Goal: Task Accomplishment & Management: Complete application form

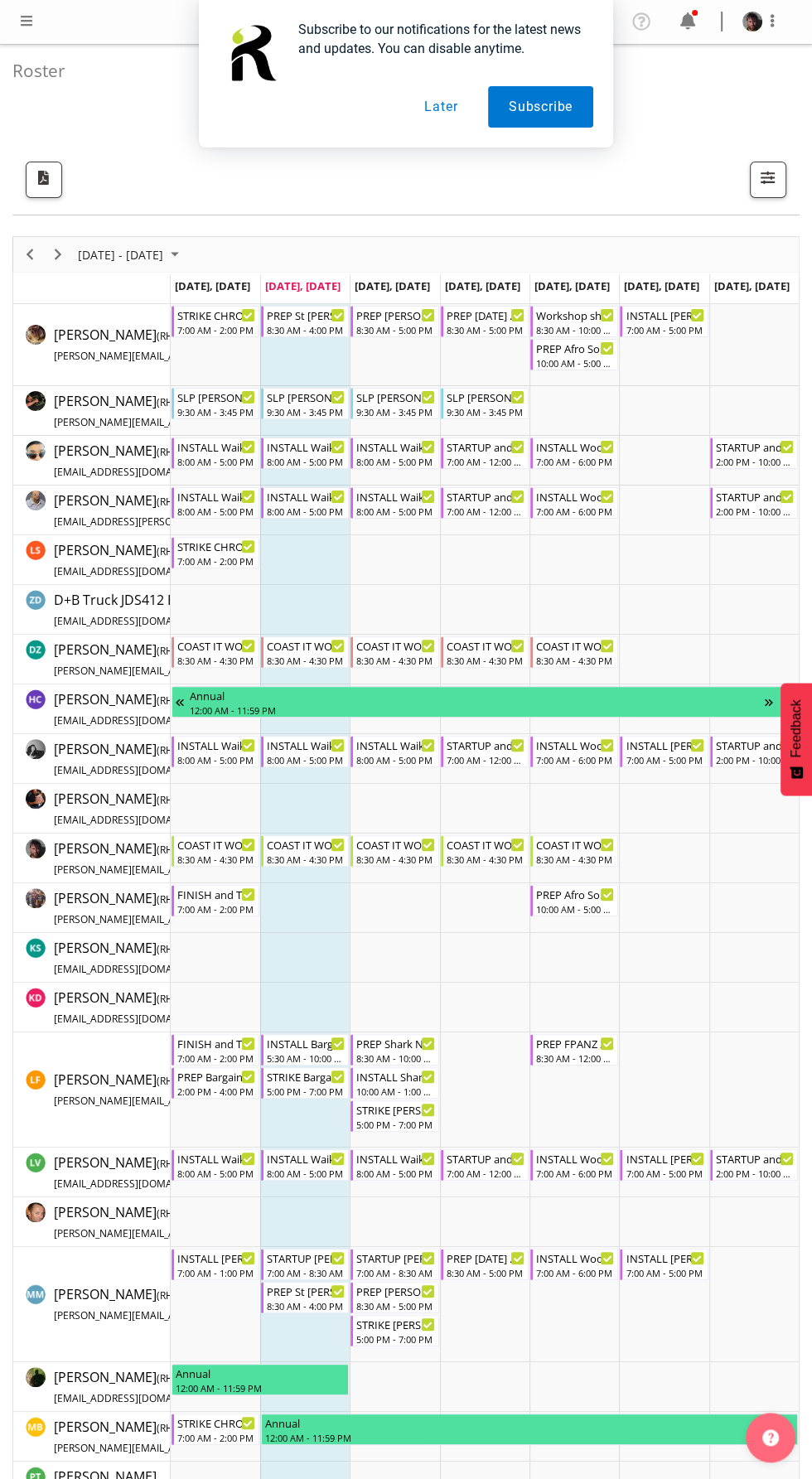
click at [21, 29] on div "Subscribe to our notifications for the latest news and updates. You can disable…" at bounding box center [406, 74] width 812 height 148
click at [32, 22] on div "Subscribe to our notifications for the latest news and updates. You can disable…" at bounding box center [406, 74] width 812 height 148
click at [35, 12] on div "Subscribe to our notifications for the latest news and updates. You can disable…" at bounding box center [406, 74] width 812 height 148
click at [441, 106] on button "Later" at bounding box center [440, 107] width 74 height 42
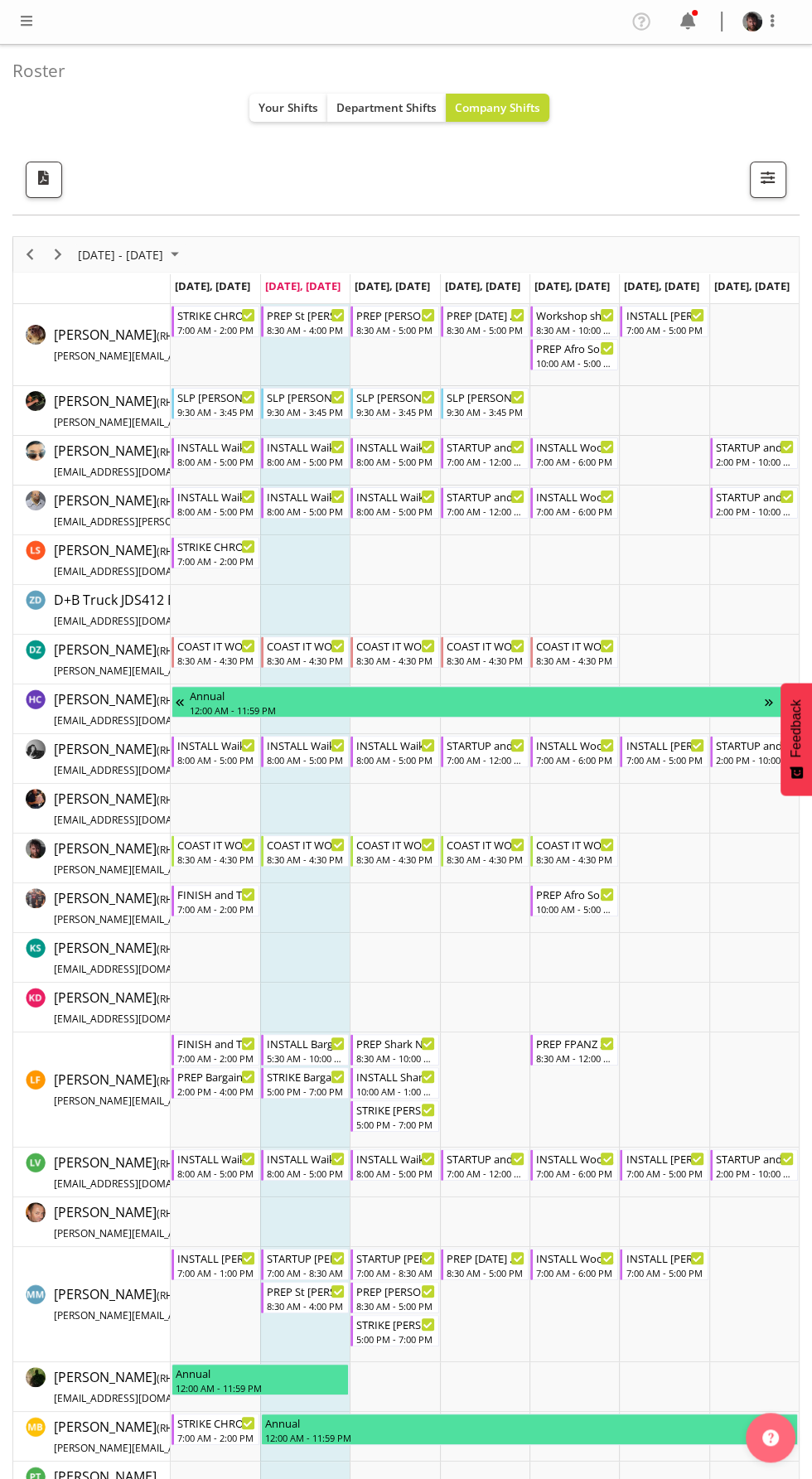
click at [33, 20] on span at bounding box center [27, 21] width 20 height 20
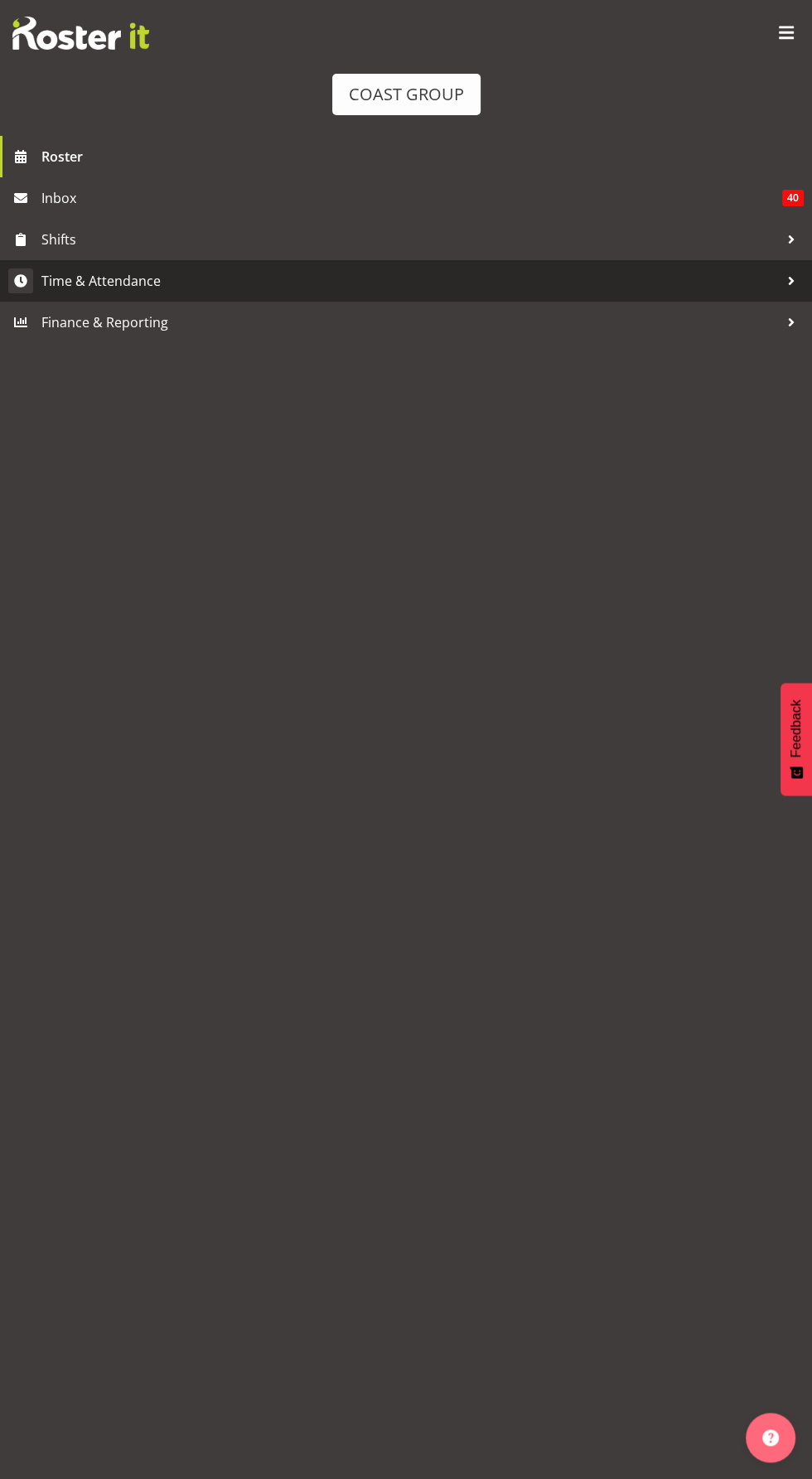
click at [115, 280] on span "Time & Attendance" at bounding box center [410, 281] width 738 height 25
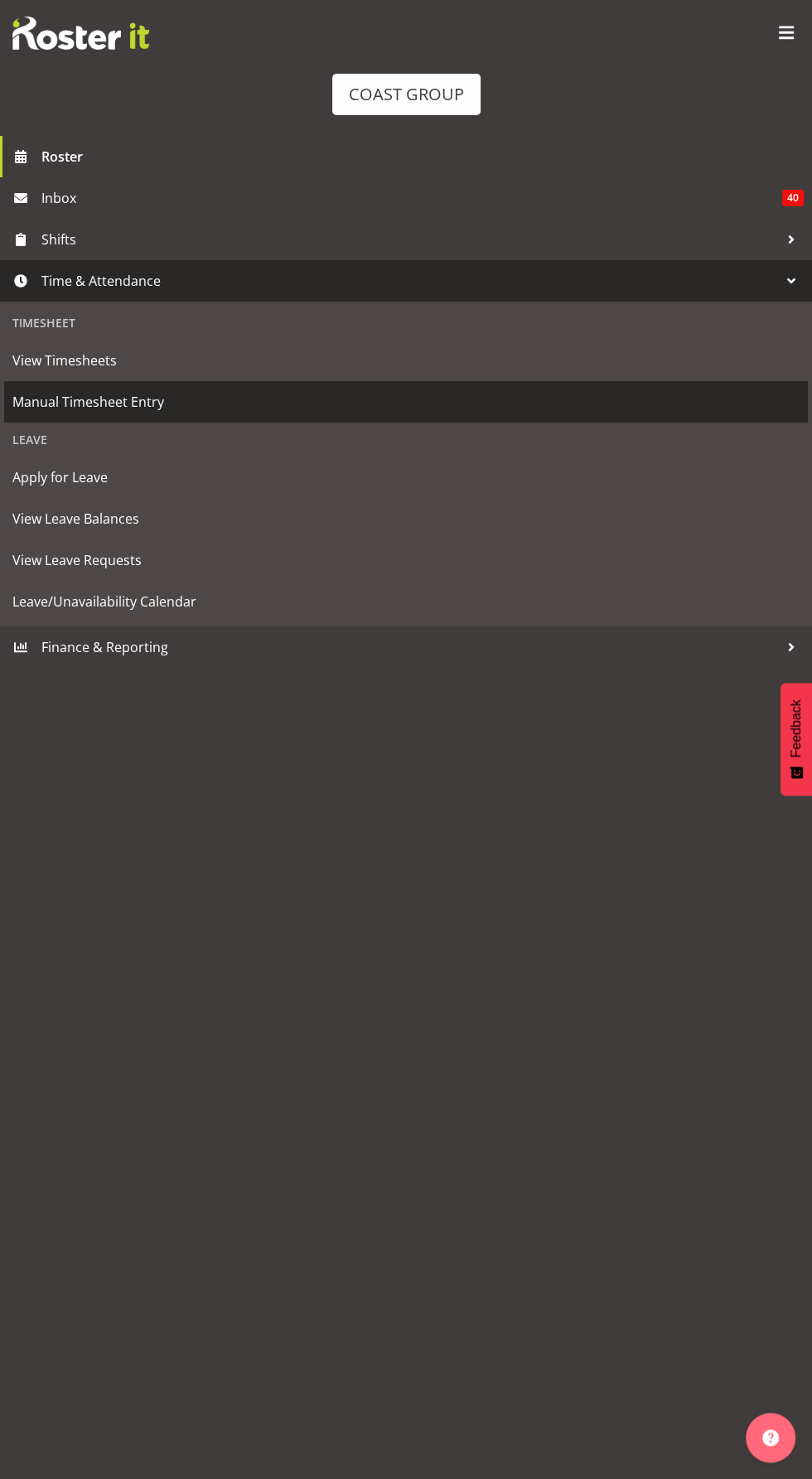
click at [134, 403] on span "Manual Timesheet Entry" at bounding box center [406, 402] width 787 height 25
click at [124, 420] on link "Manual Timesheet Entry" at bounding box center [406, 402] width 804 height 42
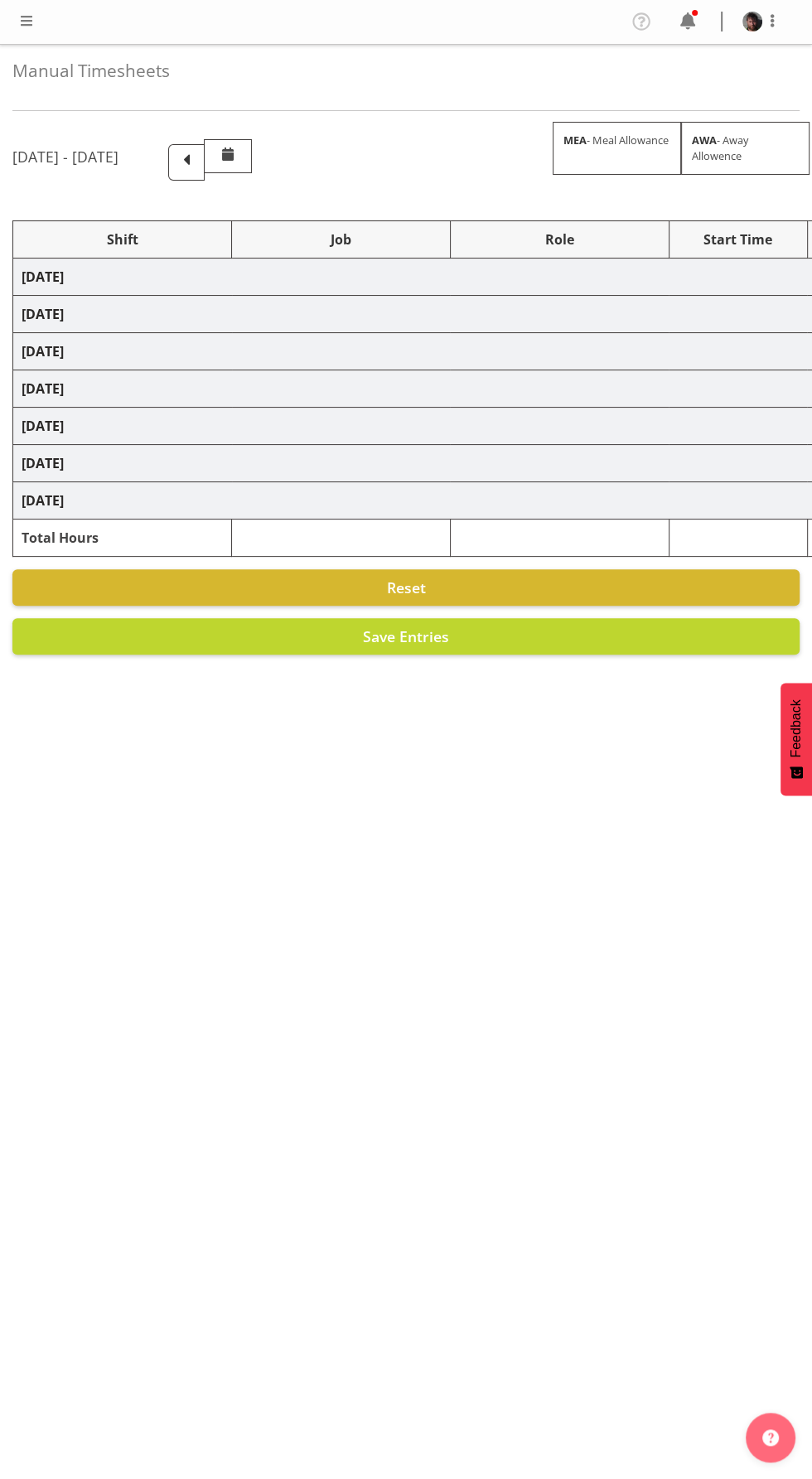
select select "50819"
select select "47"
select select "50819"
select select "47"
select select "50819"
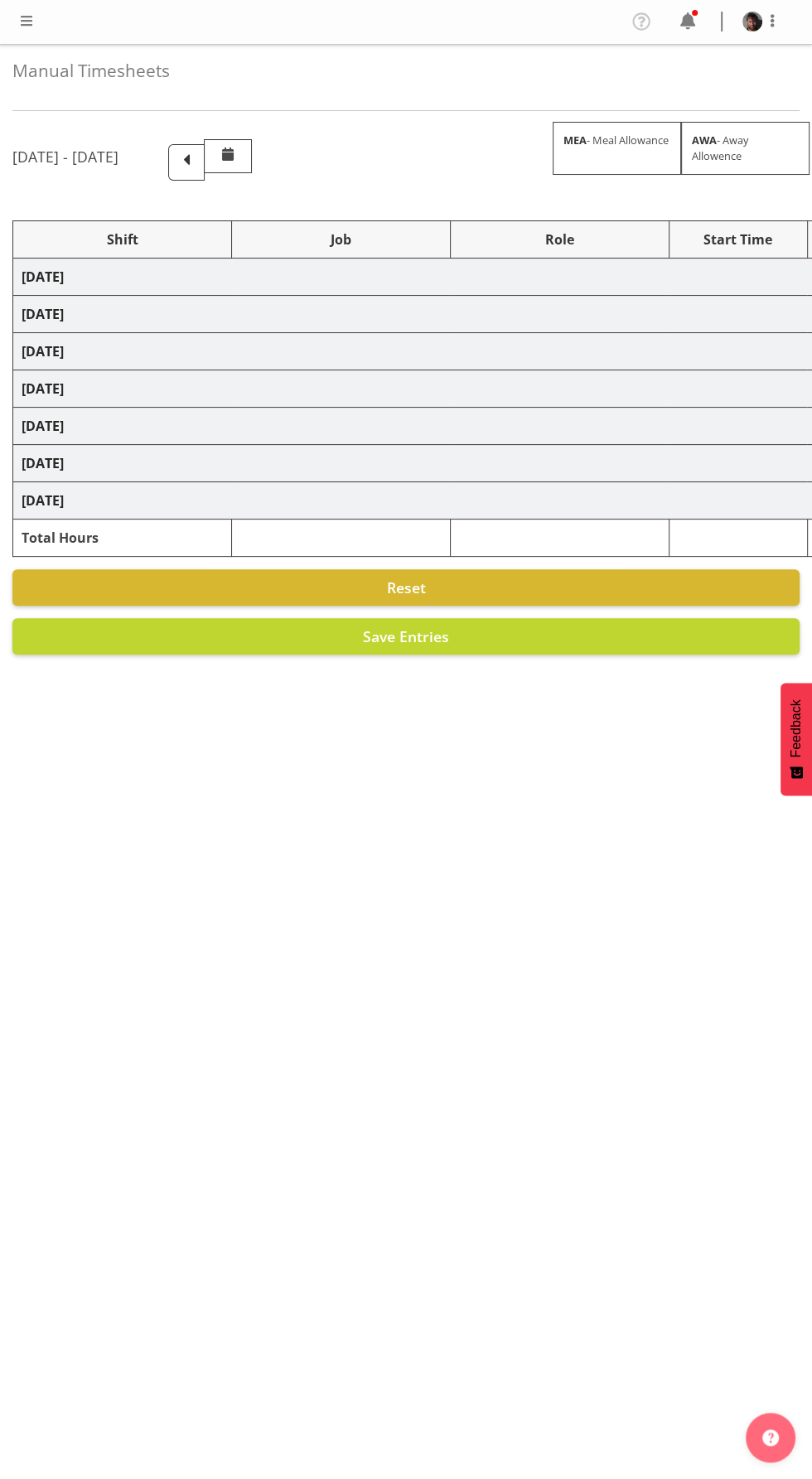
select select "47"
select select "50819"
select select "47"
select select "50819"
select select "47"
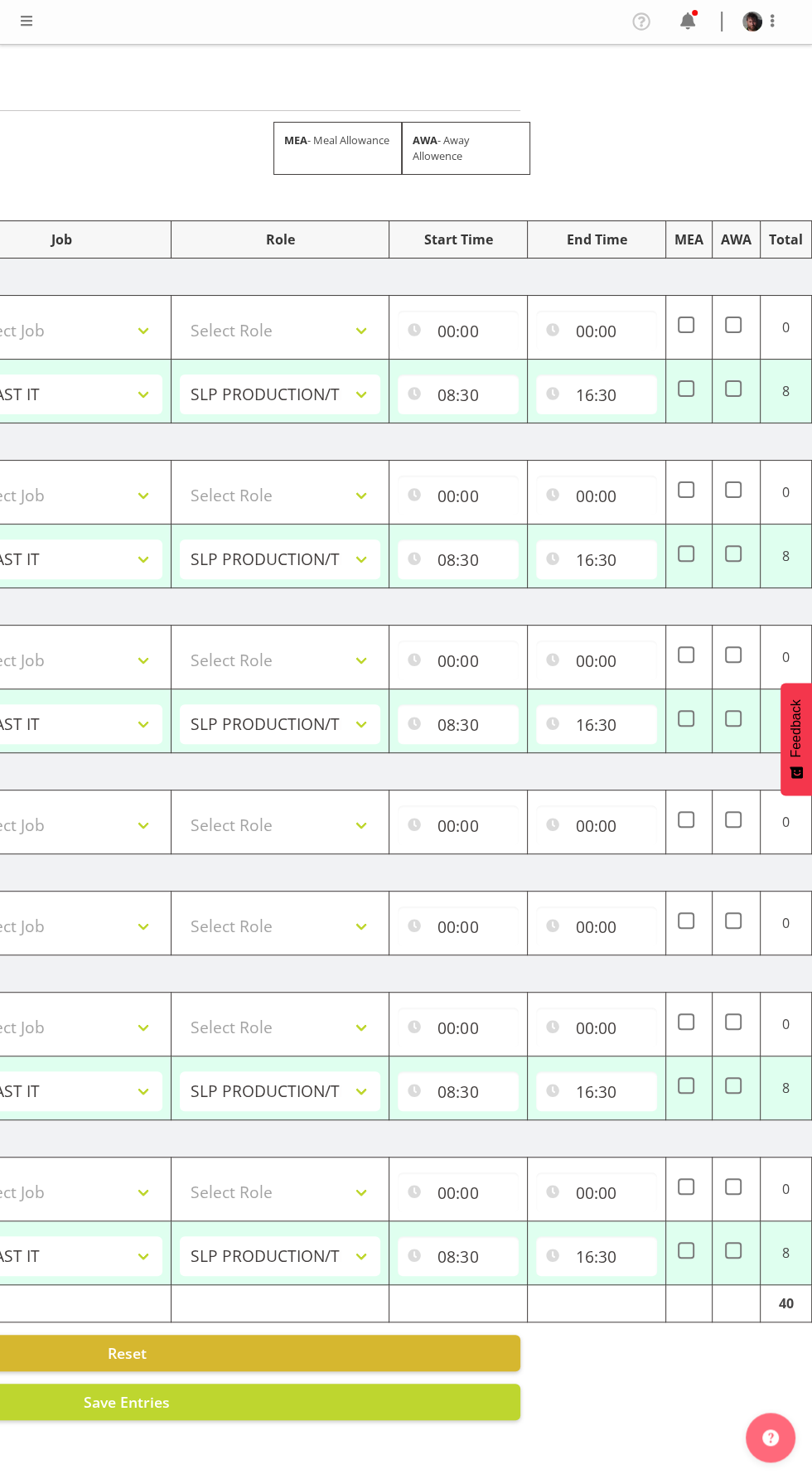
scroll to position [0, 360]
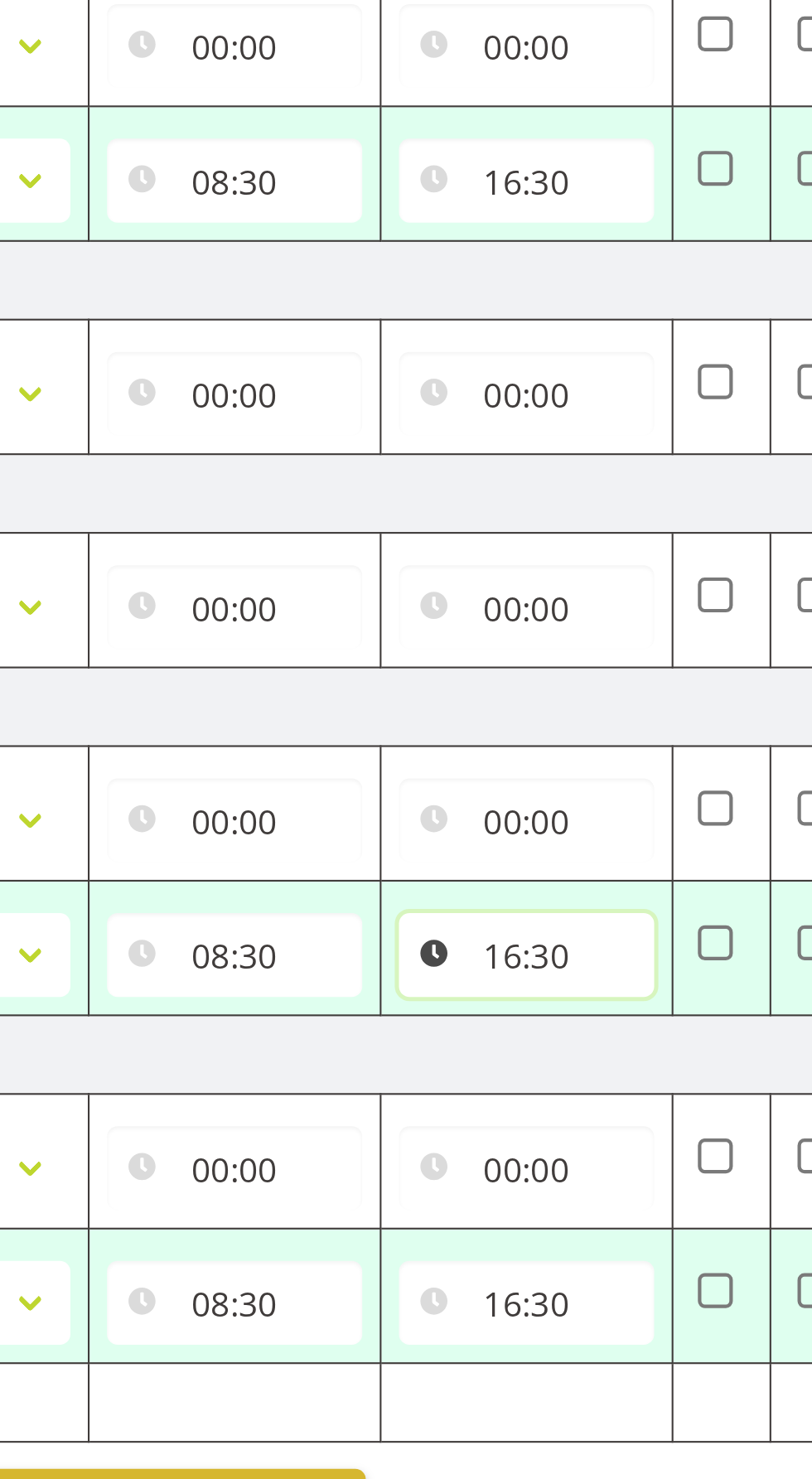
click at [510, 1092] on input "16:30" at bounding box center [515, 1091] width 121 height 40
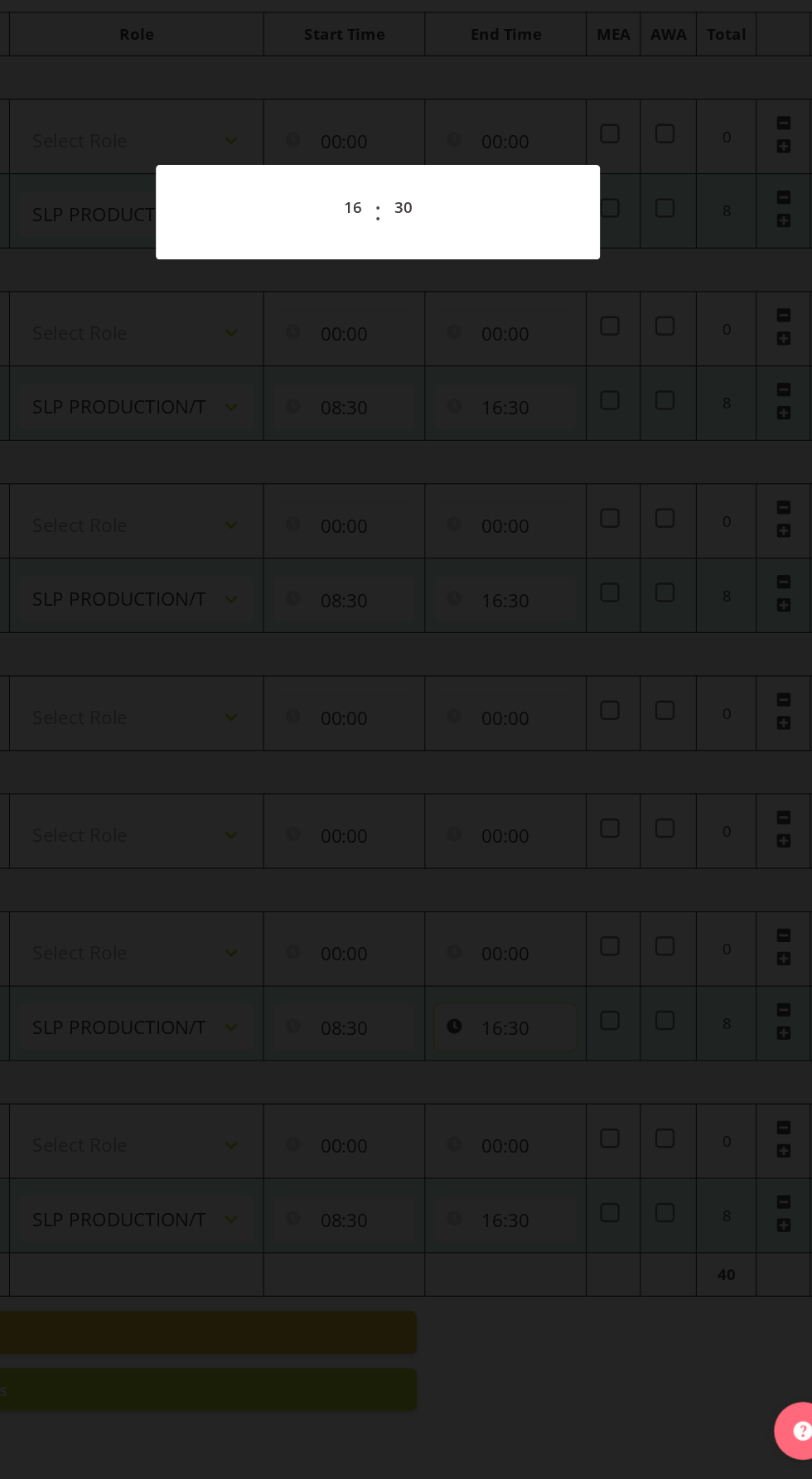
scroll to position [0, 0]
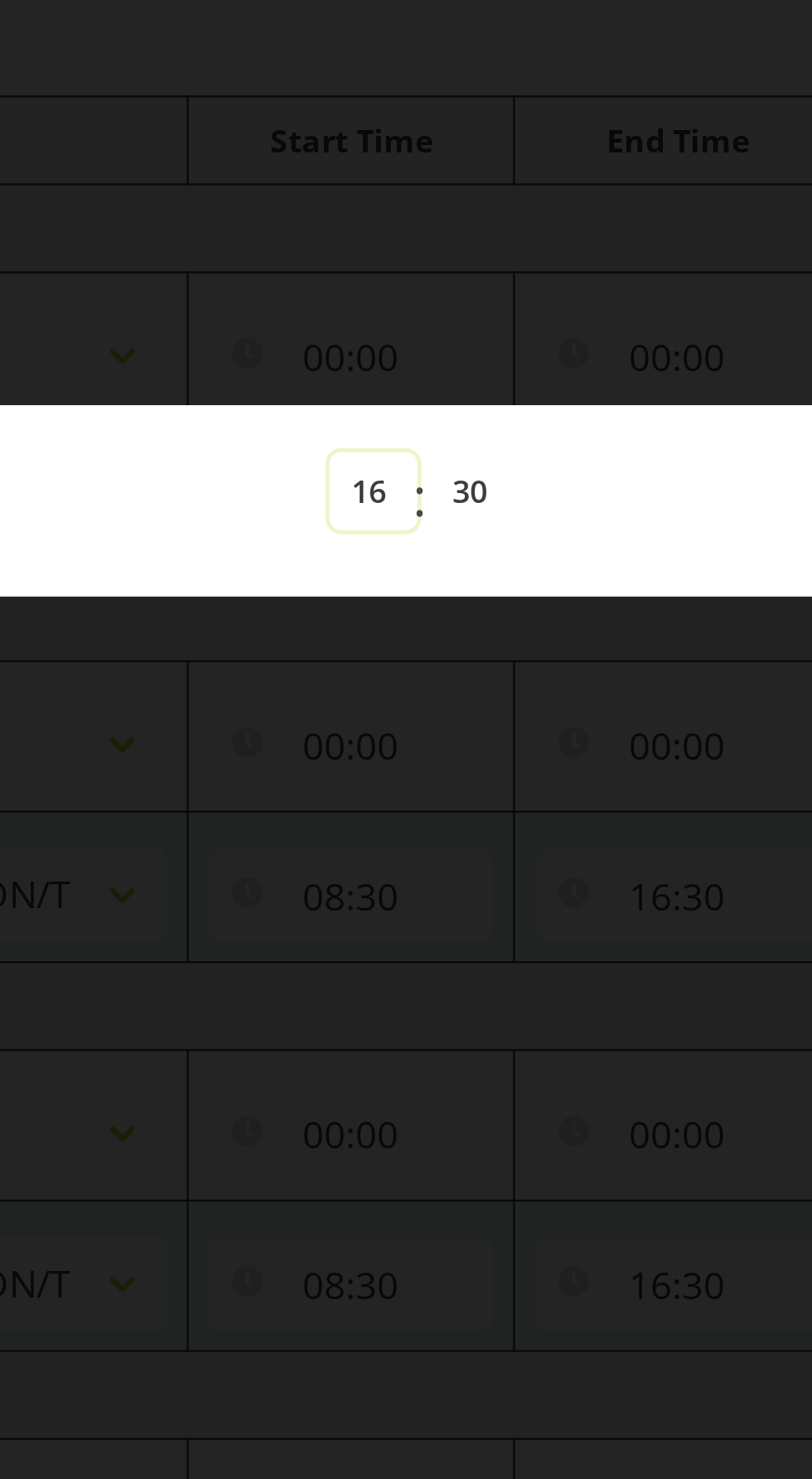
click at [382, 385] on select "00 01 02 03 04 05 06 07 08 09 10 11 12 13 14 15 16 17 18 19 20 21 22 23" at bounding box center [386, 389] width 38 height 33
select select "18"
click at [368, 372] on select "00 01 02 03 04 05 06 07 08 09 10 11 12 13 14 15 16 17 18 19 20 21 22 23" at bounding box center [386, 389] width 38 height 33
type input "18:30"
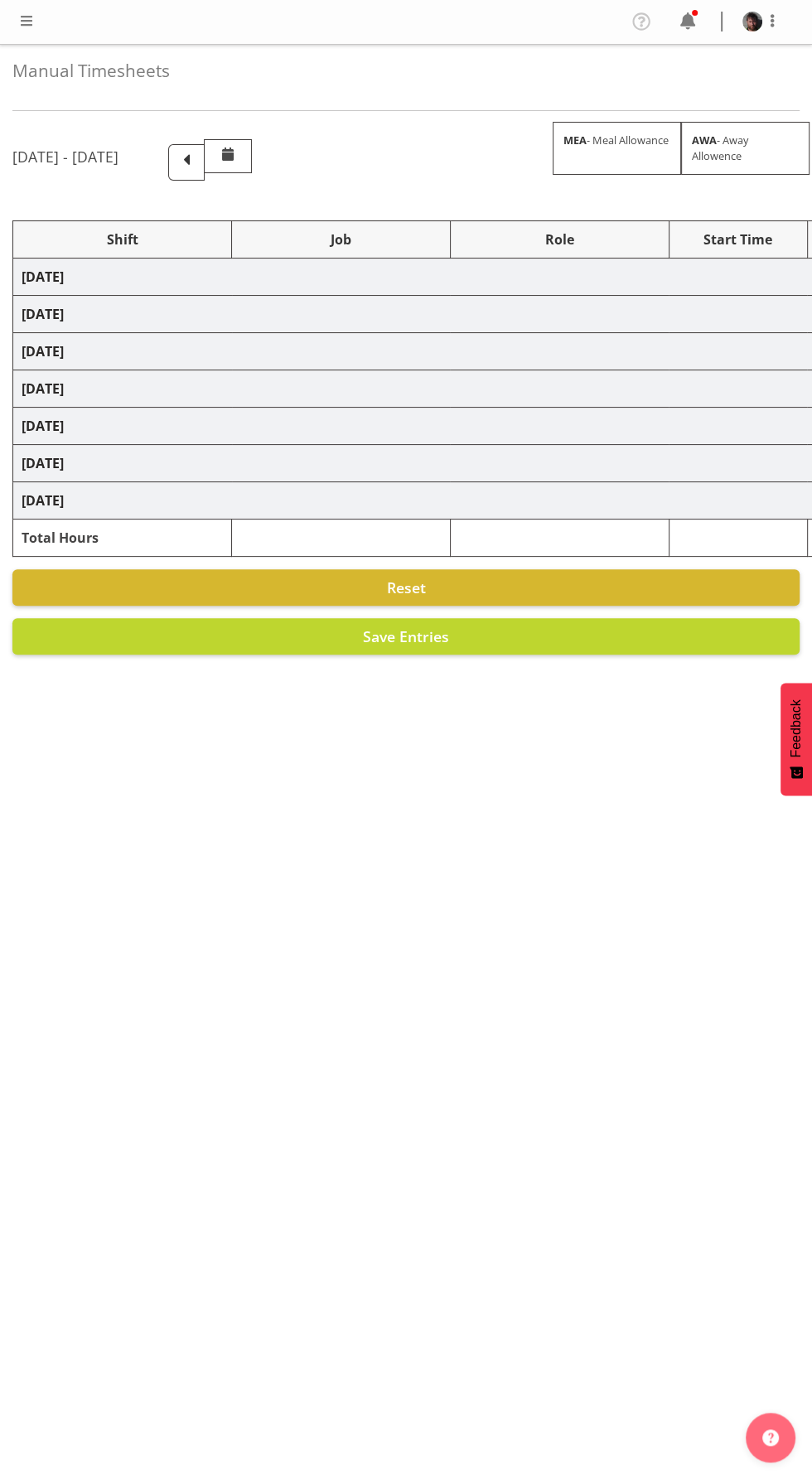
select select "50819"
select select "47"
select select "50819"
select select "47"
select select "50819"
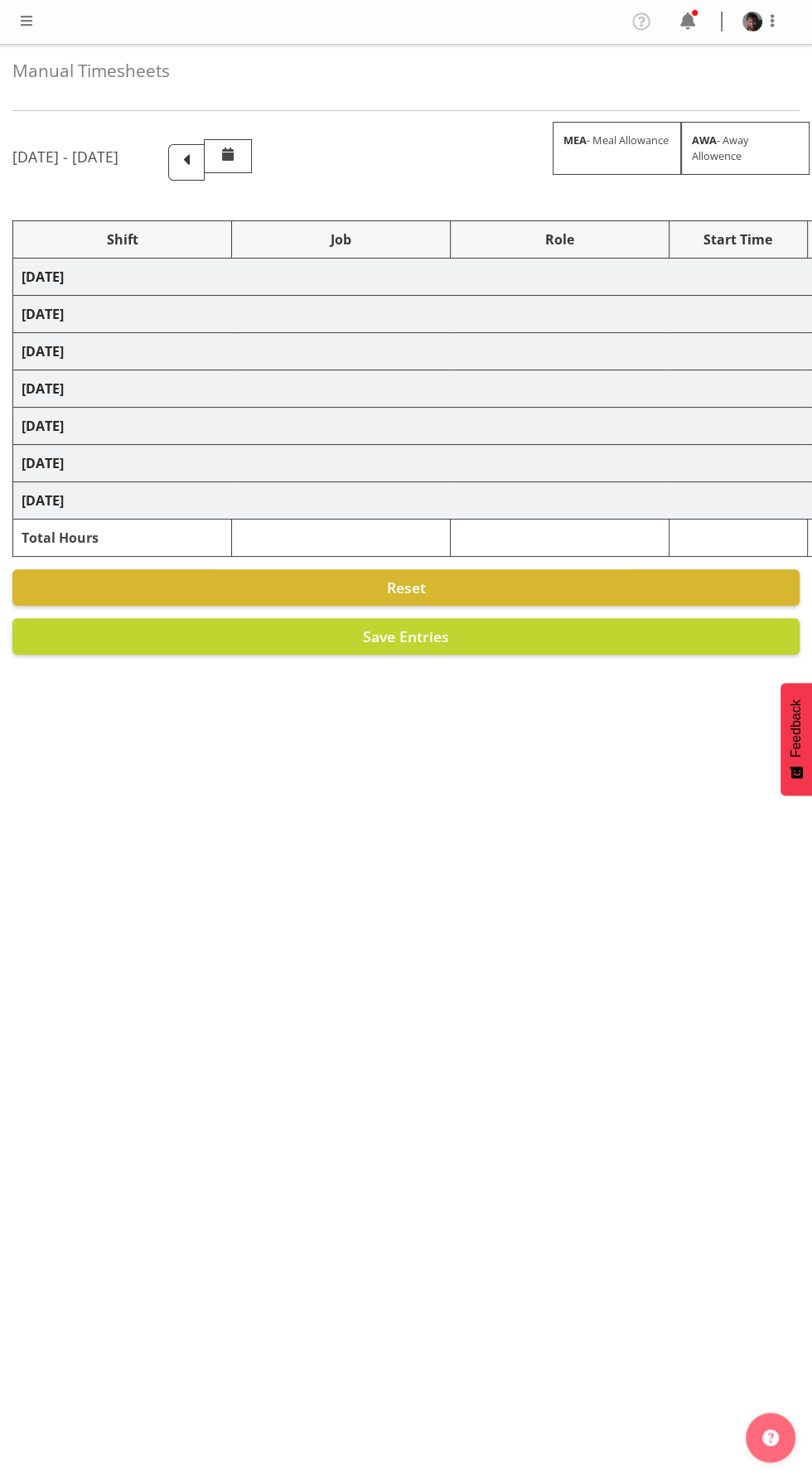
select select "47"
select select "50819"
select select "47"
select select "50819"
select select "47"
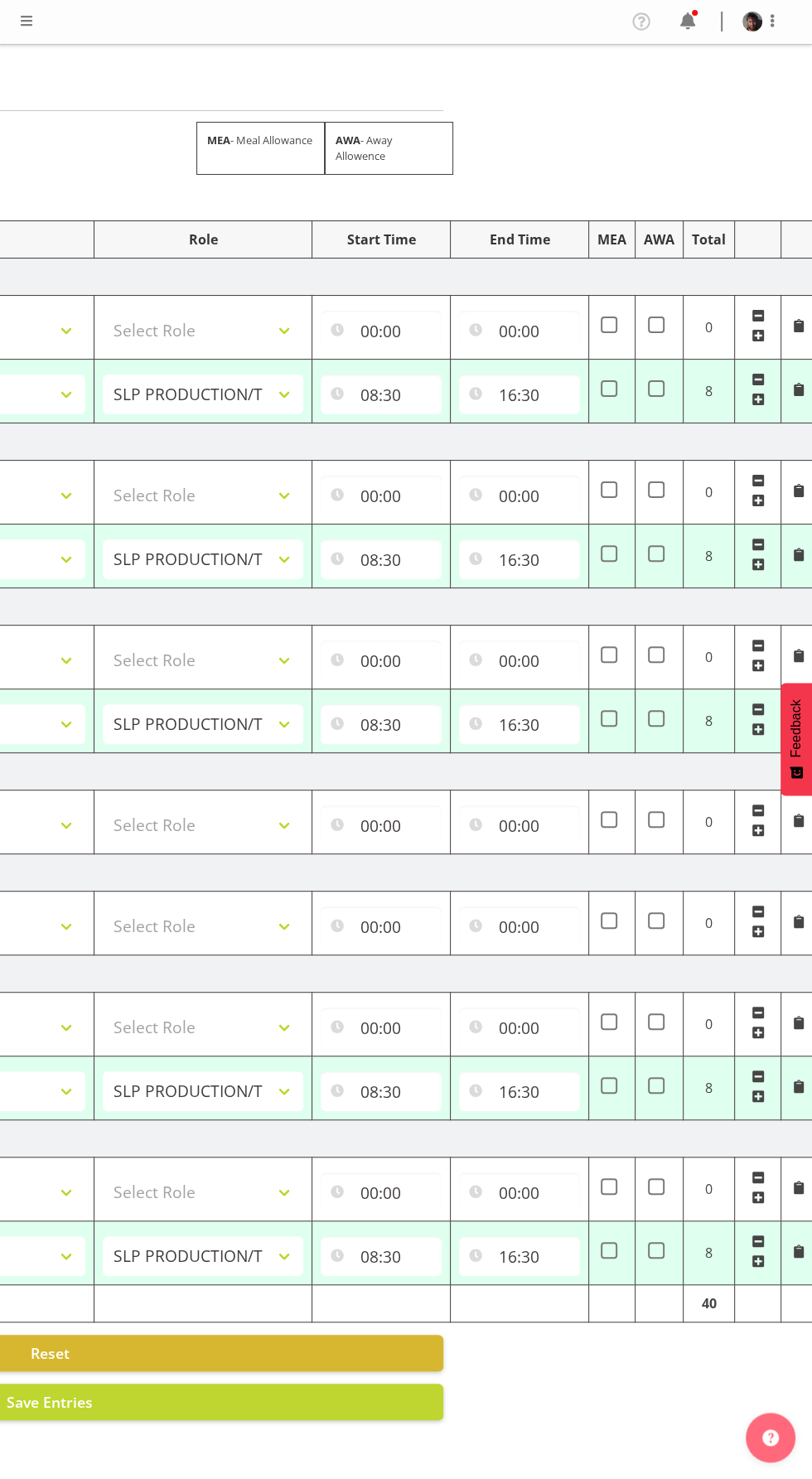
scroll to position [0, 360]
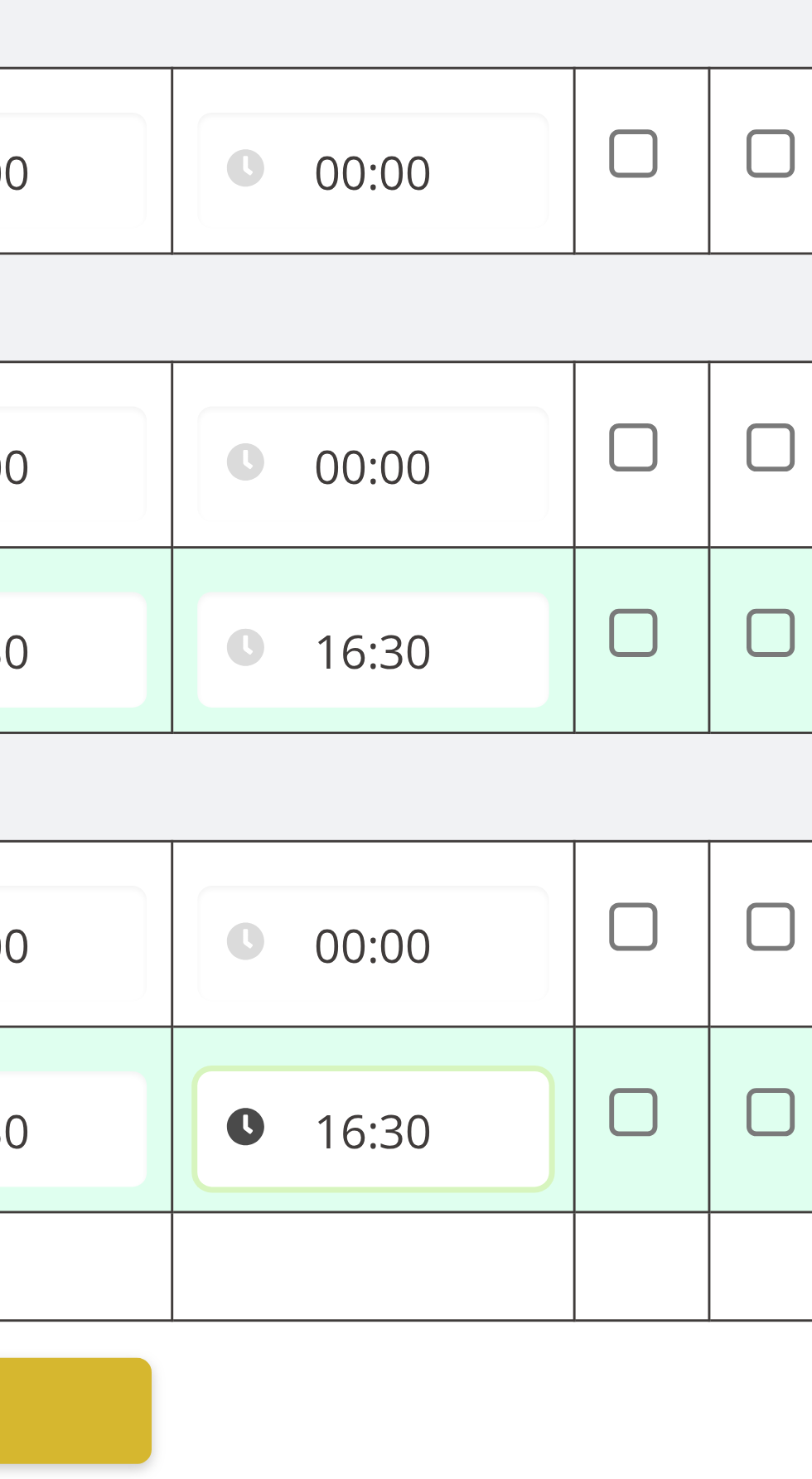
click at [507, 1251] on input "16:30" at bounding box center [515, 1257] width 121 height 40
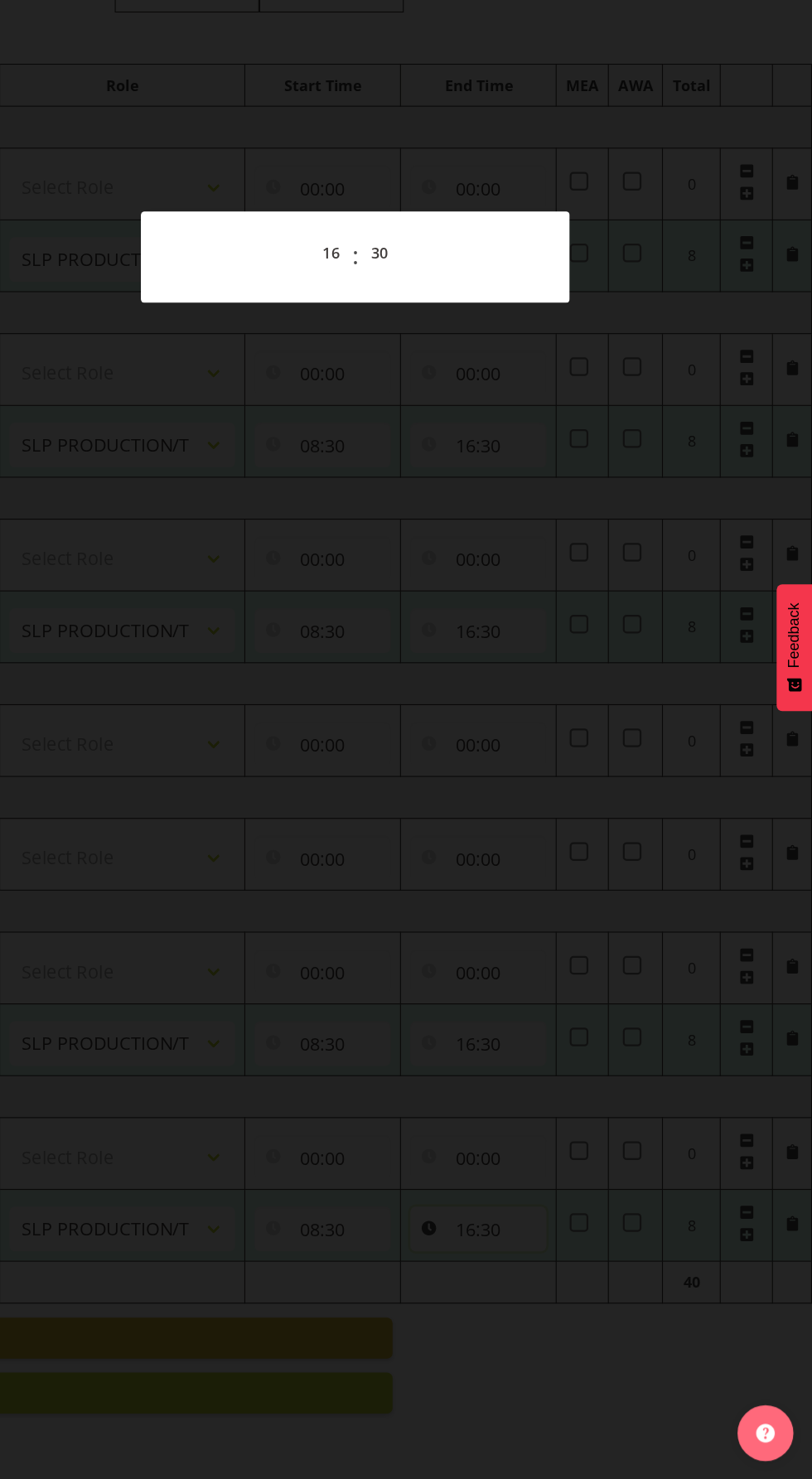
scroll to position [0, 0]
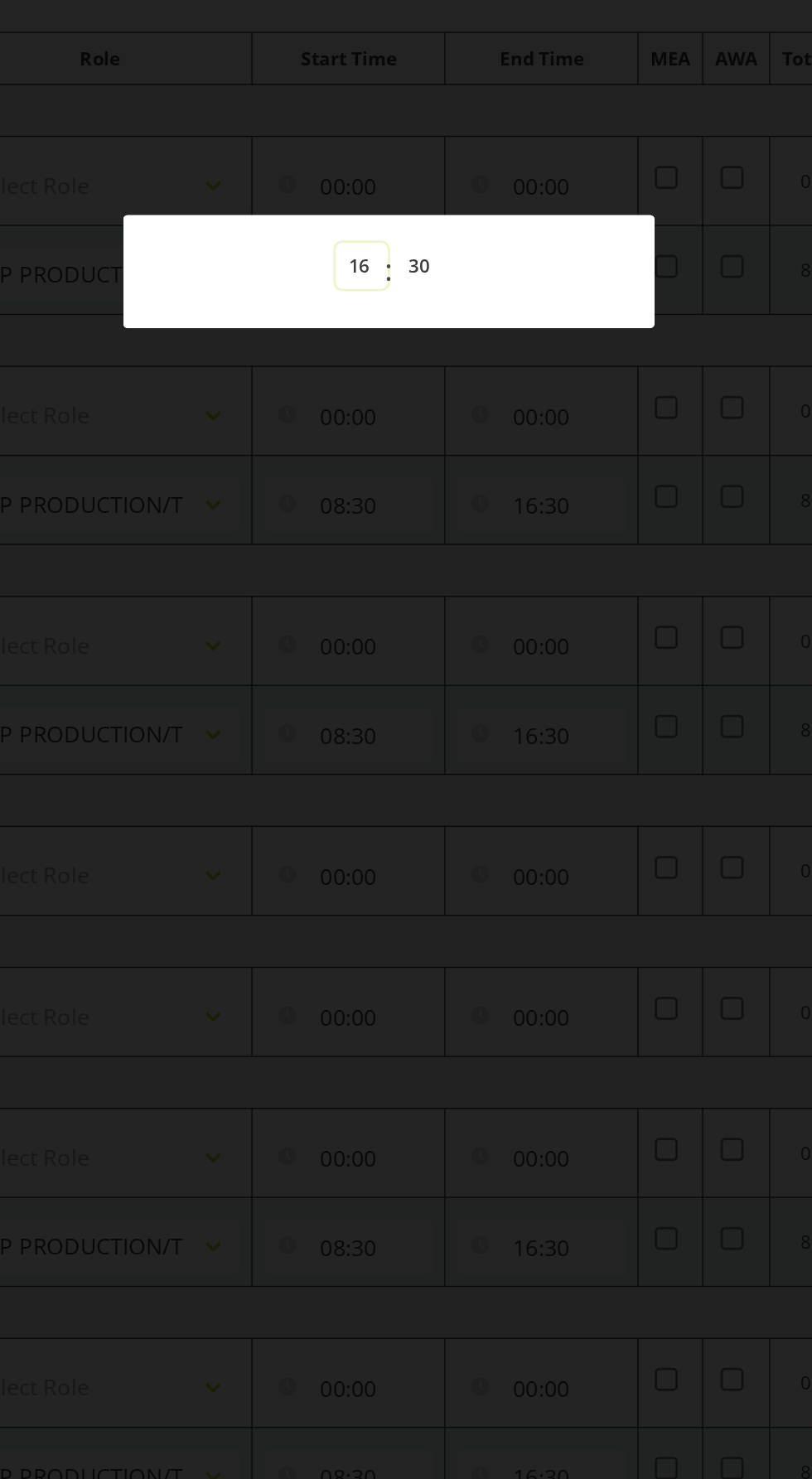
click at [398, 386] on select "00 01 02 03 04 05 06 07 08 09 10 11 12 13 14 15 16 17 18 19 20 21 22 23" at bounding box center [386, 389] width 38 height 33
select select "18"
click at [368, 372] on select "00 01 02 03 04 05 06 07 08 09 10 11 12 13 14 15 16 17 18 19 20 21 22 23" at bounding box center [386, 389] width 38 height 33
type input "18:30"
click at [559, 640] on div at bounding box center [406, 740] width 812 height 1479
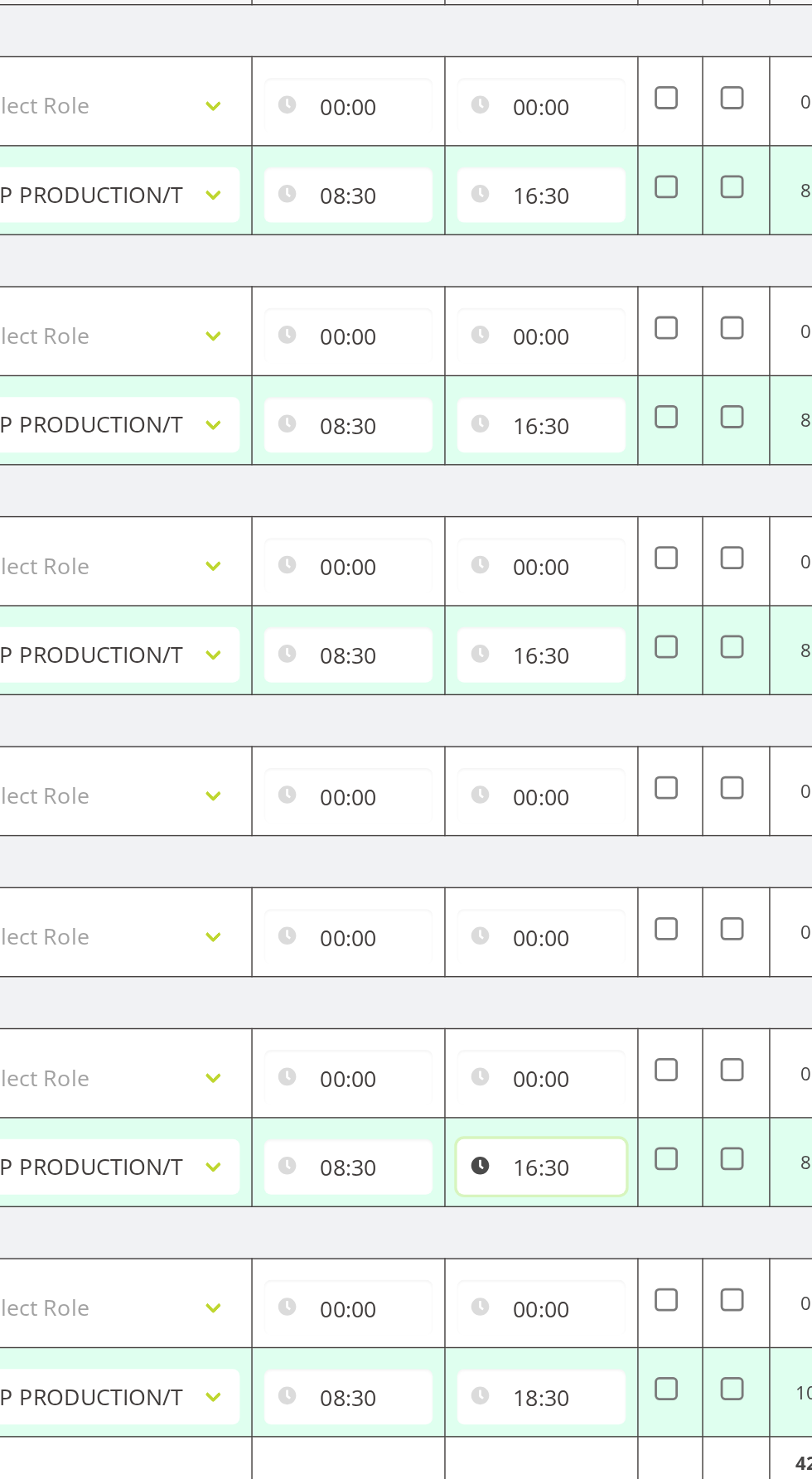
click at [517, 1088] on input "16:30" at bounding box center [515, 1091] width 121 height 40
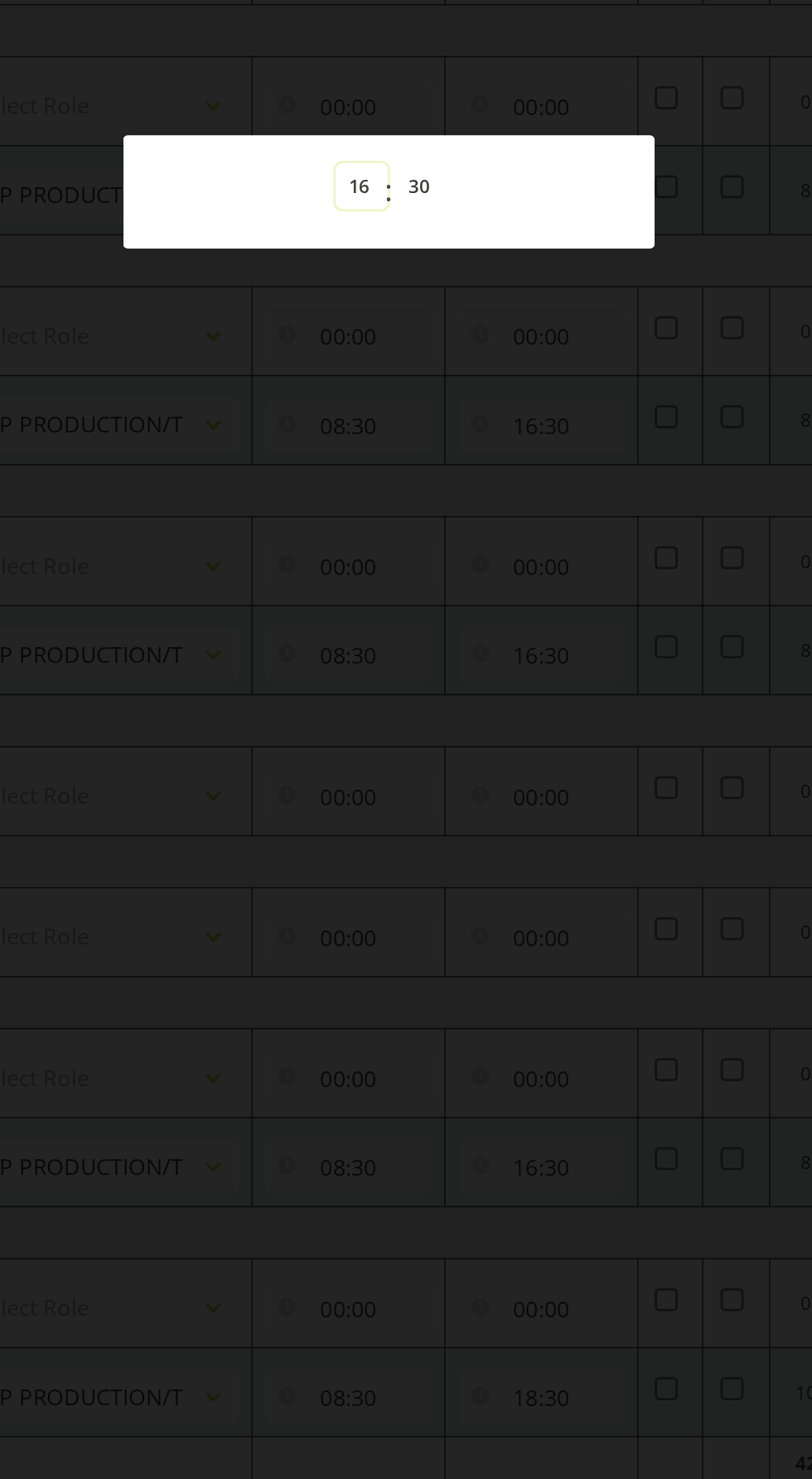
click at [387, 405] on select "00 01 02 03 04 05 06 07 08 09 10 11 12 13 14 15 16 17 18 19 20 21 22 23" at bounding box center [386, 389] width 38 height 33
select select "18"
click at [368, 399] on select "00 01 02 03 04 05 06 07 08 09 10 11 12 13 14 15 16 17 18 19 20 21 22 23" at bounding box center [386, 389] width 38 height 33
type input "18:30"
click at [509, 965] on div at bounding box center [406, 740] width 812 height 1479
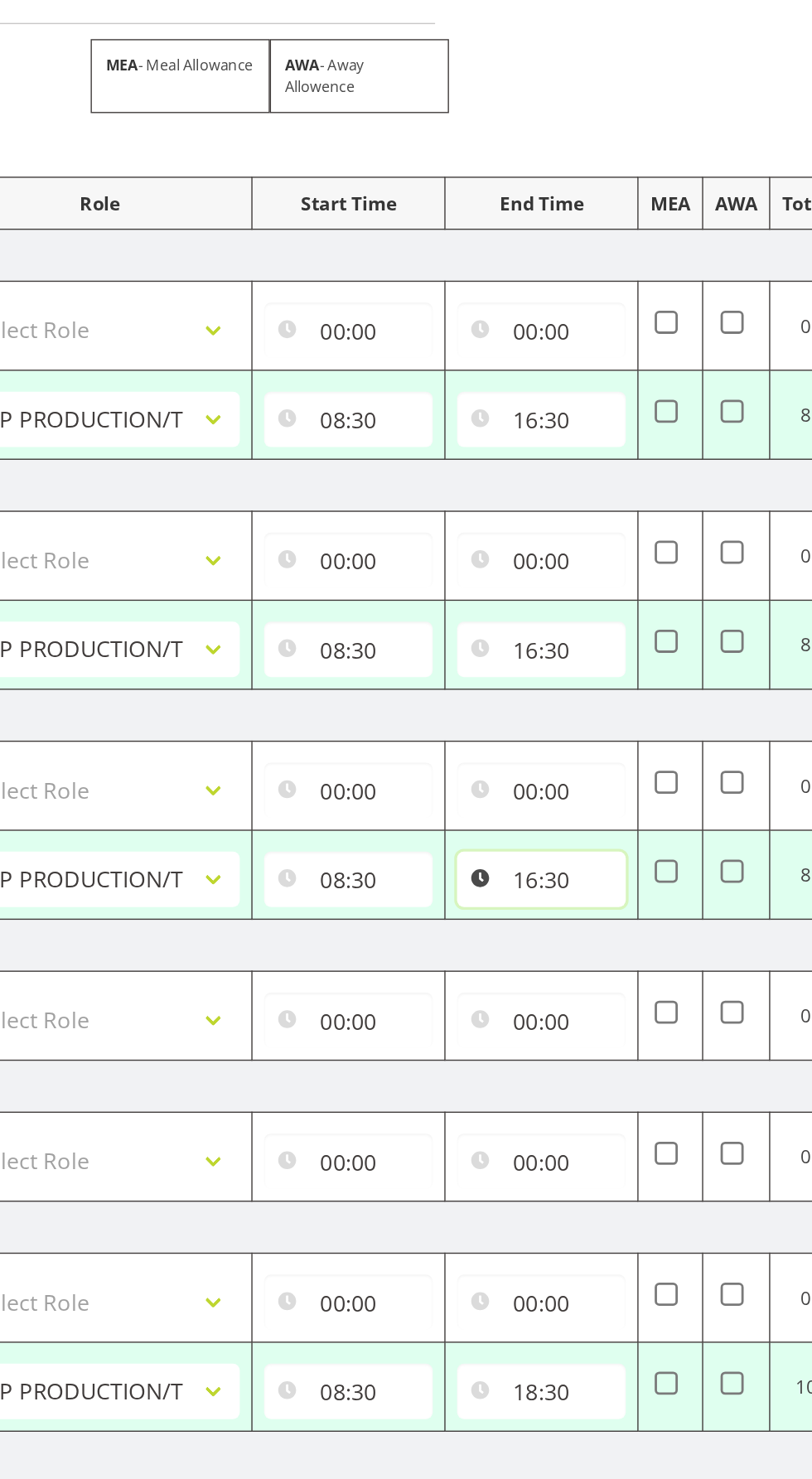
click at [517, 721] on input "16:30" at bounding box center [515, 724] width 121 height 40
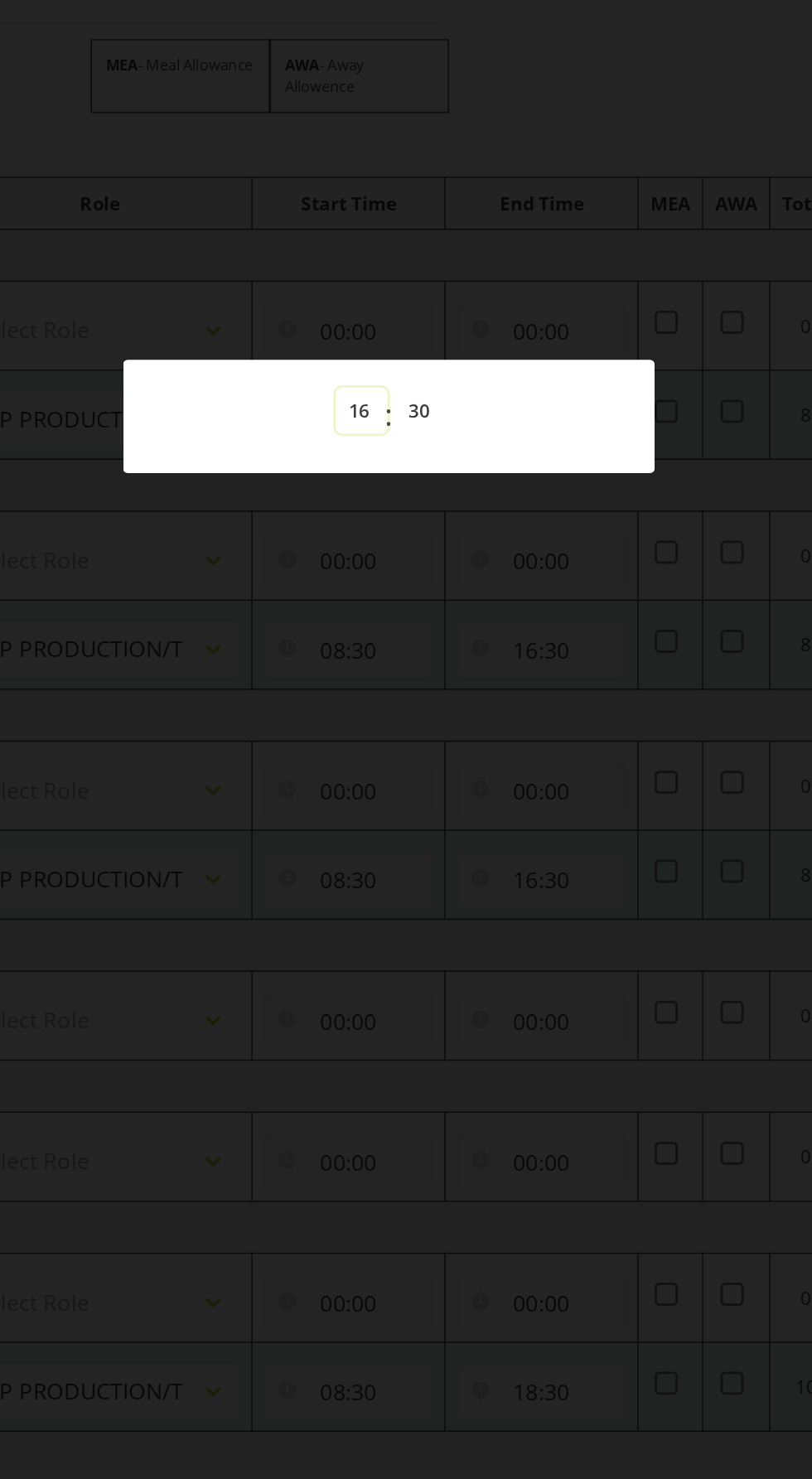
click at [376, 381] on select "00 01 02 03 04 05 06 07 08 09 10 11 12 13 14 15 16 17 18 19 20 21 22 23" at bounding box center [386, 389] width 38 height 33
select select "19"
click at [368, 372] on select "00 01 02 03 04 05 06 07 08 09 10 11 12 13 14 15 16 17 18 19 20 21 22 23" at bounding box center [386, 389] width 38 height 33
type input "19:30"
click at [481, 731] on div at bounding box center [406, 740] width 812 height 1479
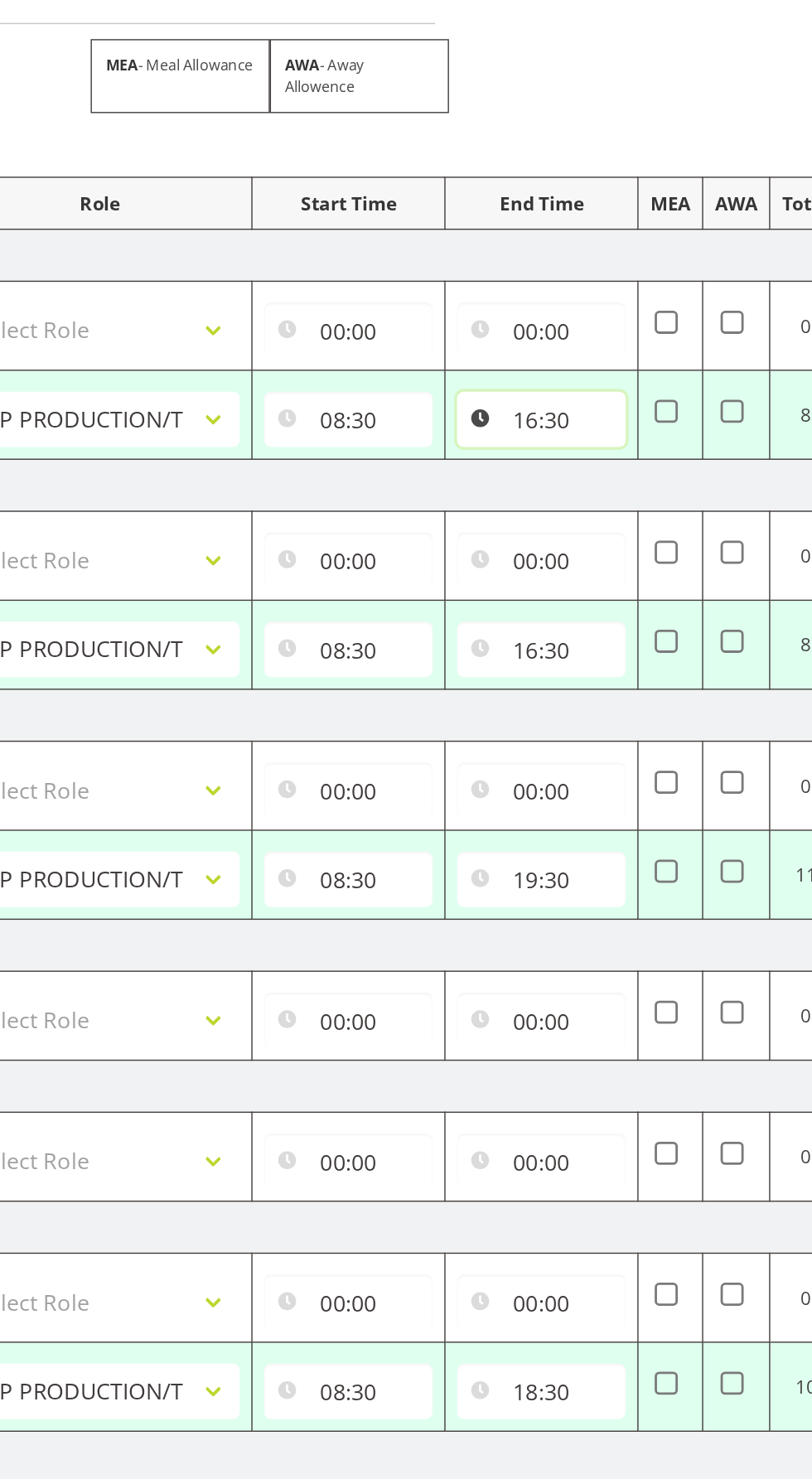
click at [520, 400] on input "16:30" at bounding box center [515, 394] width 121 height 40
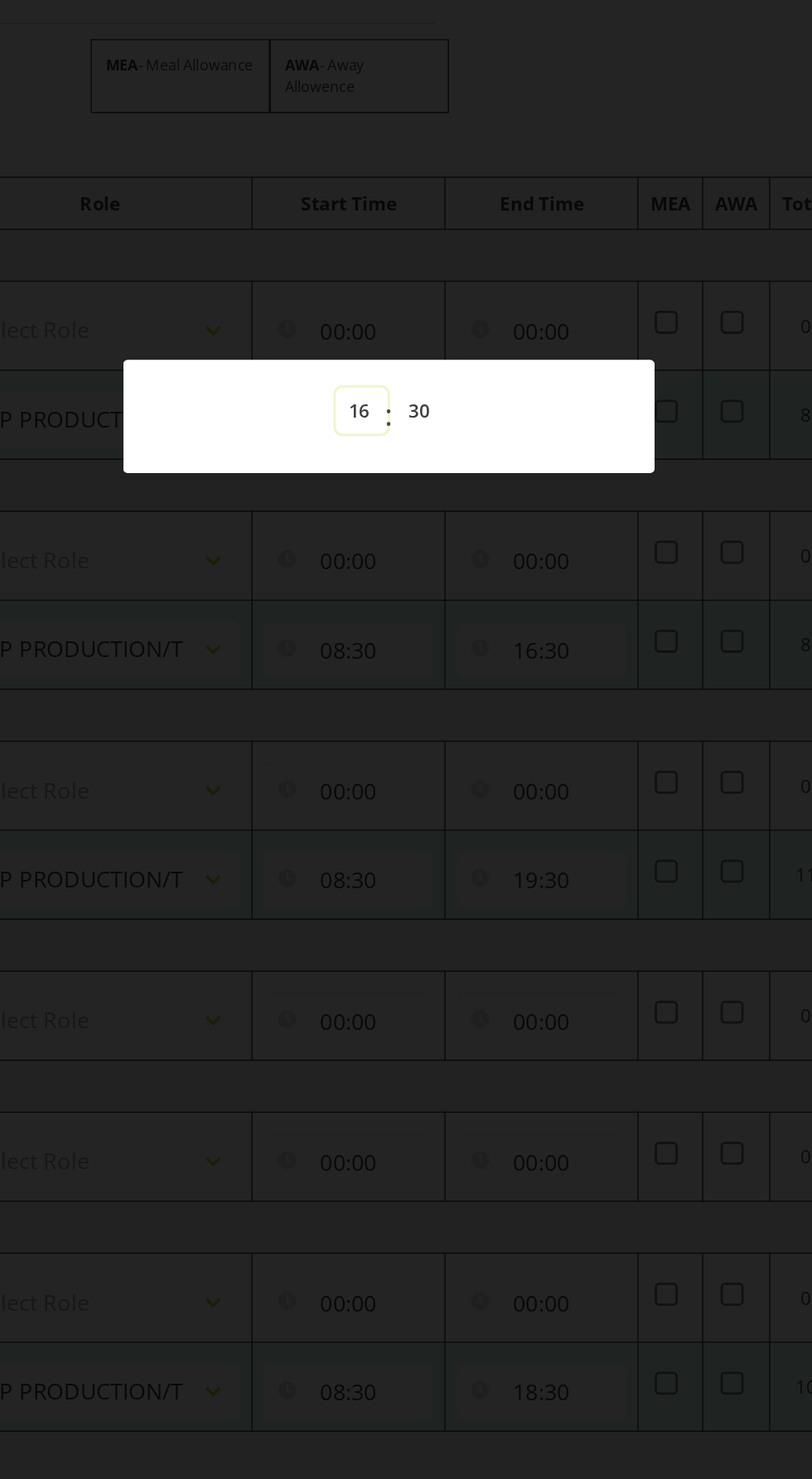
click at [382, 388] on select "00 01 02 03 04 05 06 07 08 09 10 11 12 13 14 15 16 17 18 19 20 21 22 23" at bounding box center [386, 389] width 38 height 33
select select "18"
click at [368, 372] on select "00 01 02 03 04 05 06 07 08 09 10 11 12 13 14 15 16 17 18 19 20 21 22 23" at bounding box center [386, 389] width 38 height 33
type input "18:30"
click at [503, 696] on div at bounding box center [406, 740] width 812 height 1479
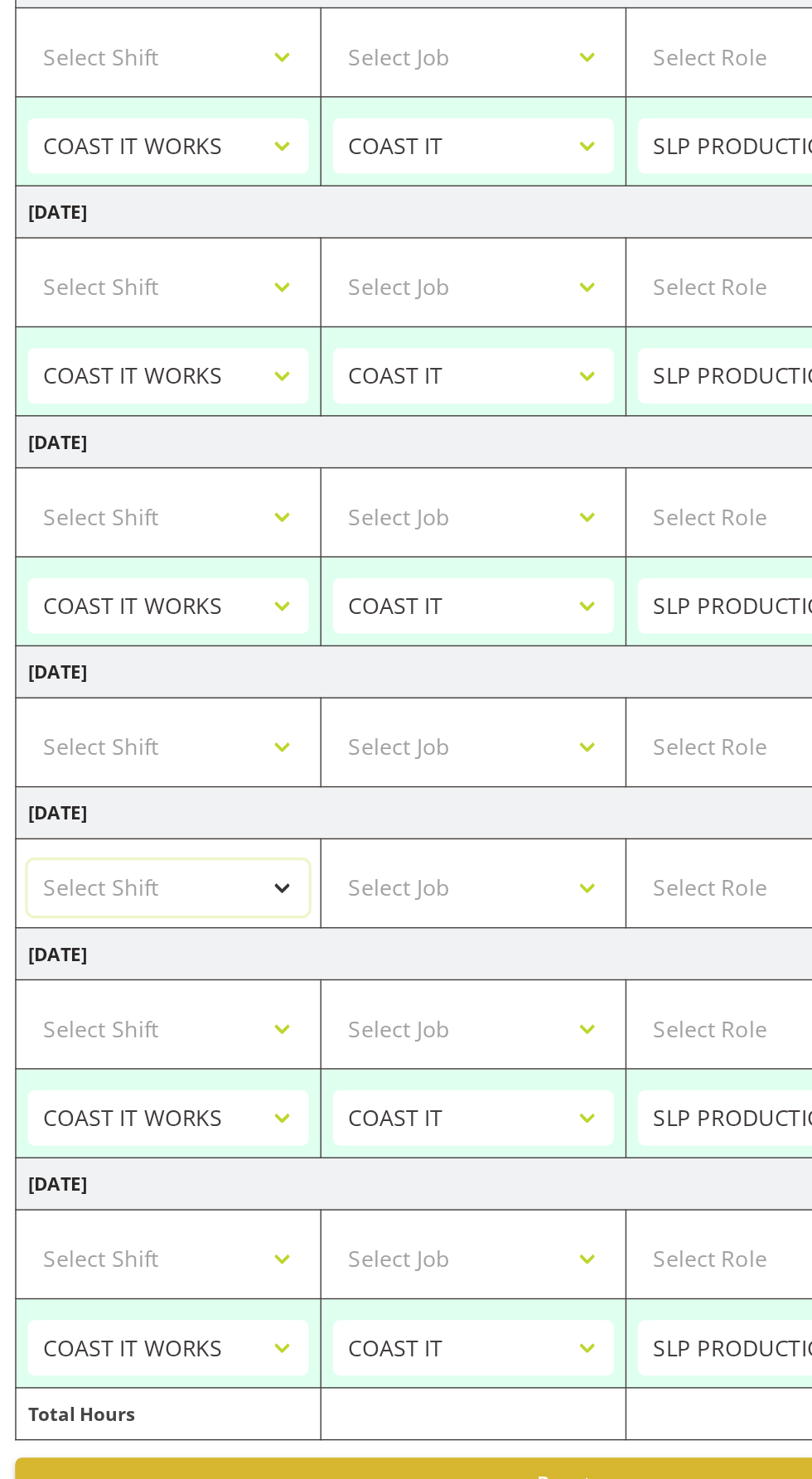
click at [89, 922] on select "Select Shift "Baradene Art Show 2025 @ [GEOGRAPHIC_DATA] on site @ TBC 1 GRS IT…" at bounding box center [122, 927] width 201 height 40
select select "50819"
click at [22, 907] on select "Select Shift "Baradene Art Show 2025 @ [GEOGRAPHIC_DATA] on site @ TBC 1 GRS IT…" at bounding box center [122, 927] width 201 height 40
click at [372, 925] on select "Select Job 1 Carlton Events 1 [PERSON_NAME][GEOGRAPHIC_DATA] 1 [PERSON_NAME][GE…" at bounding box center [341, 927] width 201 height 40
select select "47"
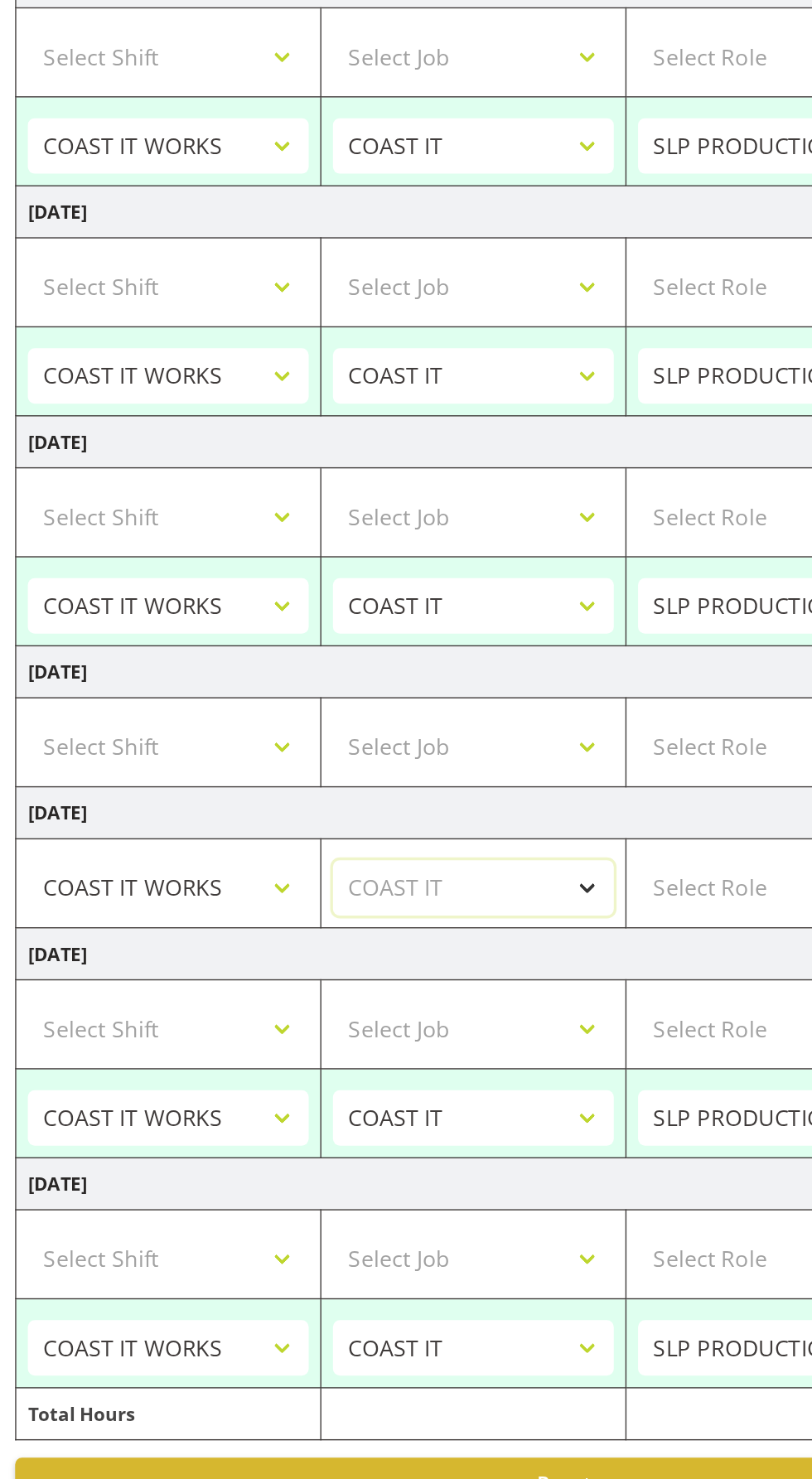
click at [241, 907] on select "Select Job 1 Carlton Events 1 [PERSON_NAME][GEOGRAPHIC_DATA] 1 [PERSON_NAME][GE…" at bounding box center [341, 927] width 201 height 40
click at [530, 933] on select "Select Role SLP PRODUCTION/TRADES MANAGER" at bounding box center [559, 927] width 201 height 40
select select "125"
click at [459, 907] on select "Select Role SLP PRODUCTION/TRADES MANAGER" at bounding box center [559, 927] width 201 height 40
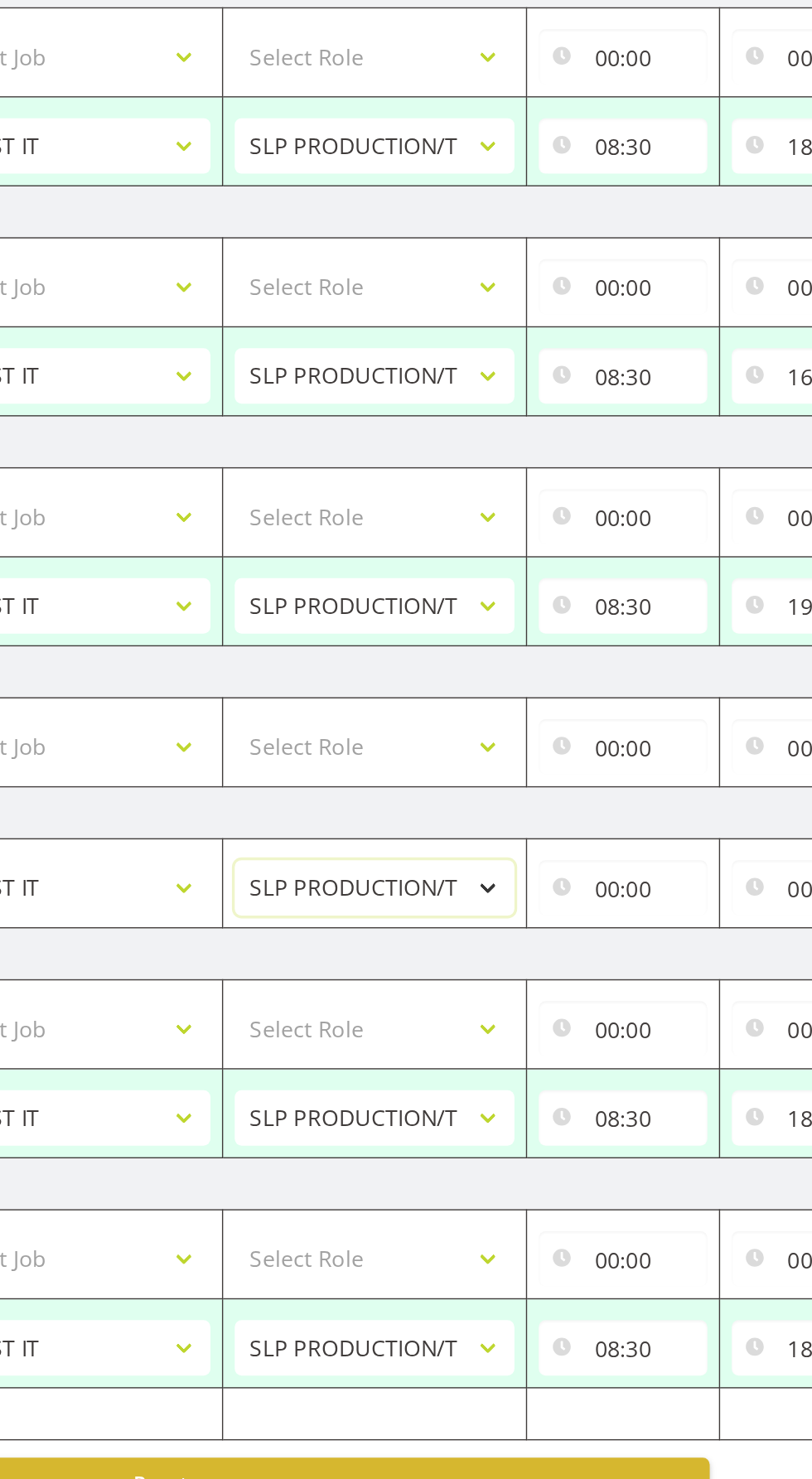
scroll to position [0, 360]
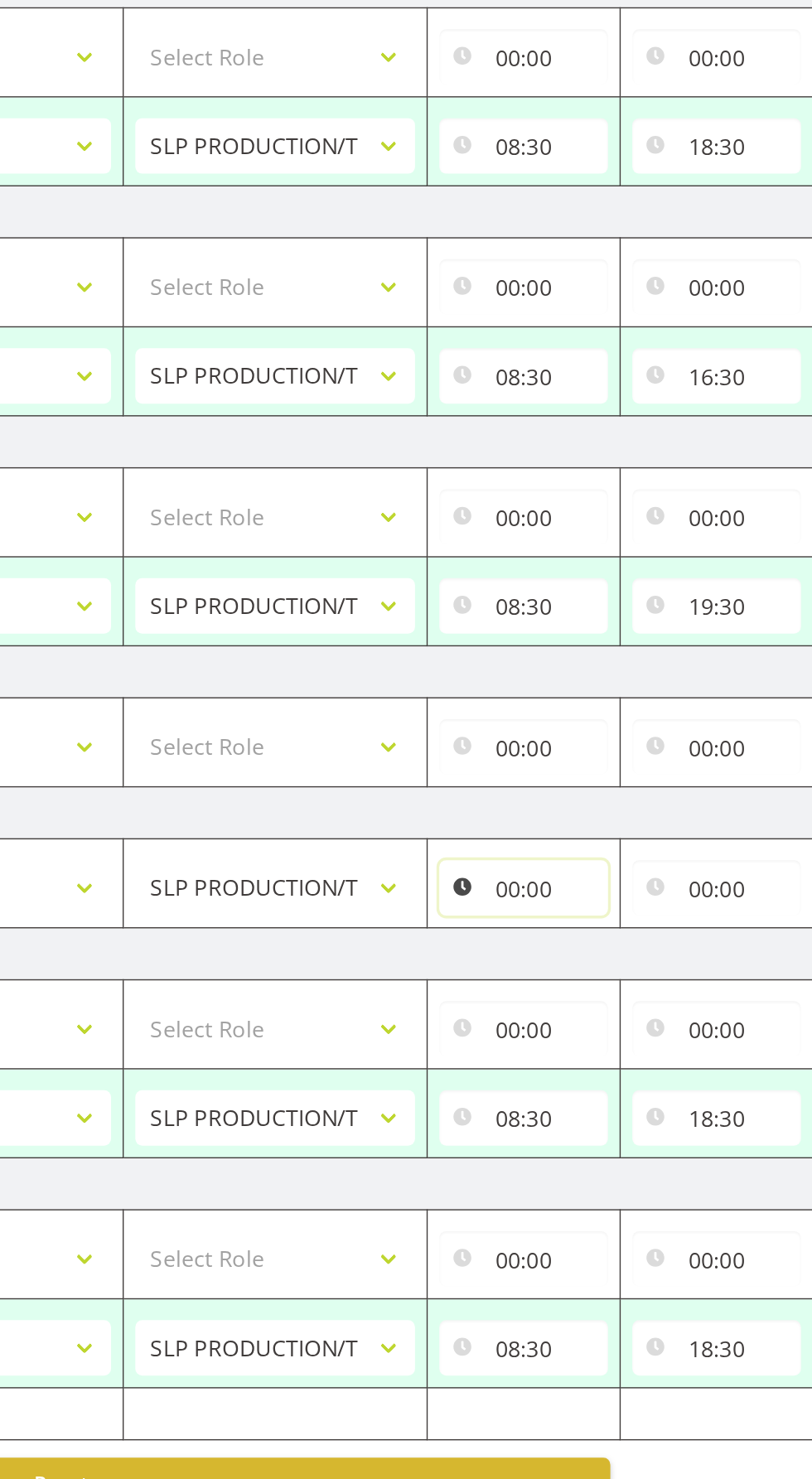
click at [378, 930] on input "00:00" at bounding box center [377, 927] width 121 height 40
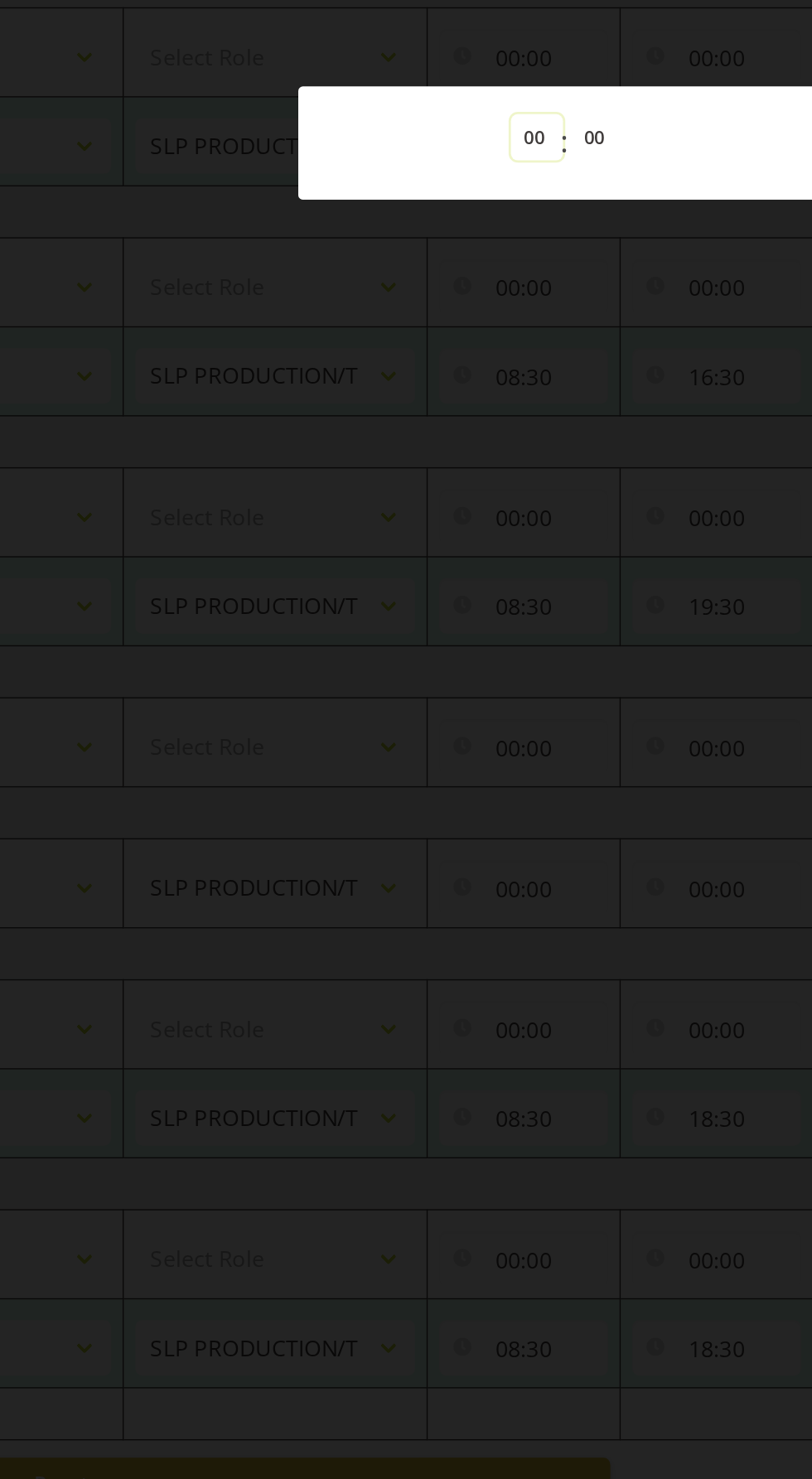
click at [378, 405] on select "00 01 02 03 04 05 06 07 08 09 10 11 12 13 14 15 16 17 18 19 20 21 22 23" at bounding box center [386, 389] width 38 height 33
select select "10"
click at [368, 399] on select "00 01 02 03 04 05 06 07 08 09 10 11 12 13 14 15 16 17 18 19 20 21 22 23" at bounding box center [386, 389] width 38 height 33
type input "10:00"
click at [467, 1140] on div at bounding box center [406, 740] width 812 height 1479
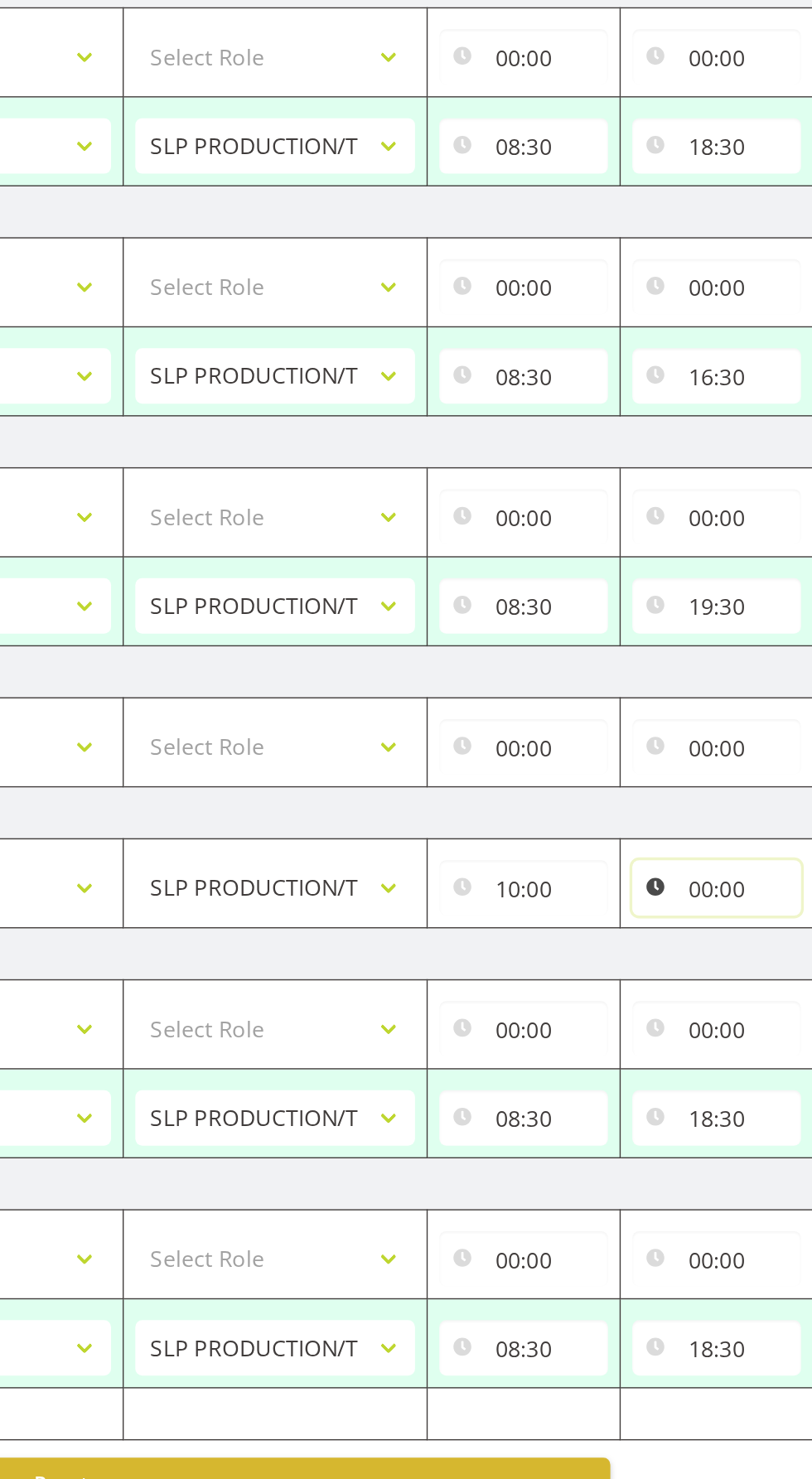
click at [534, 928] on input "00:00" at bounding box center [515, 927] width 121 height 40
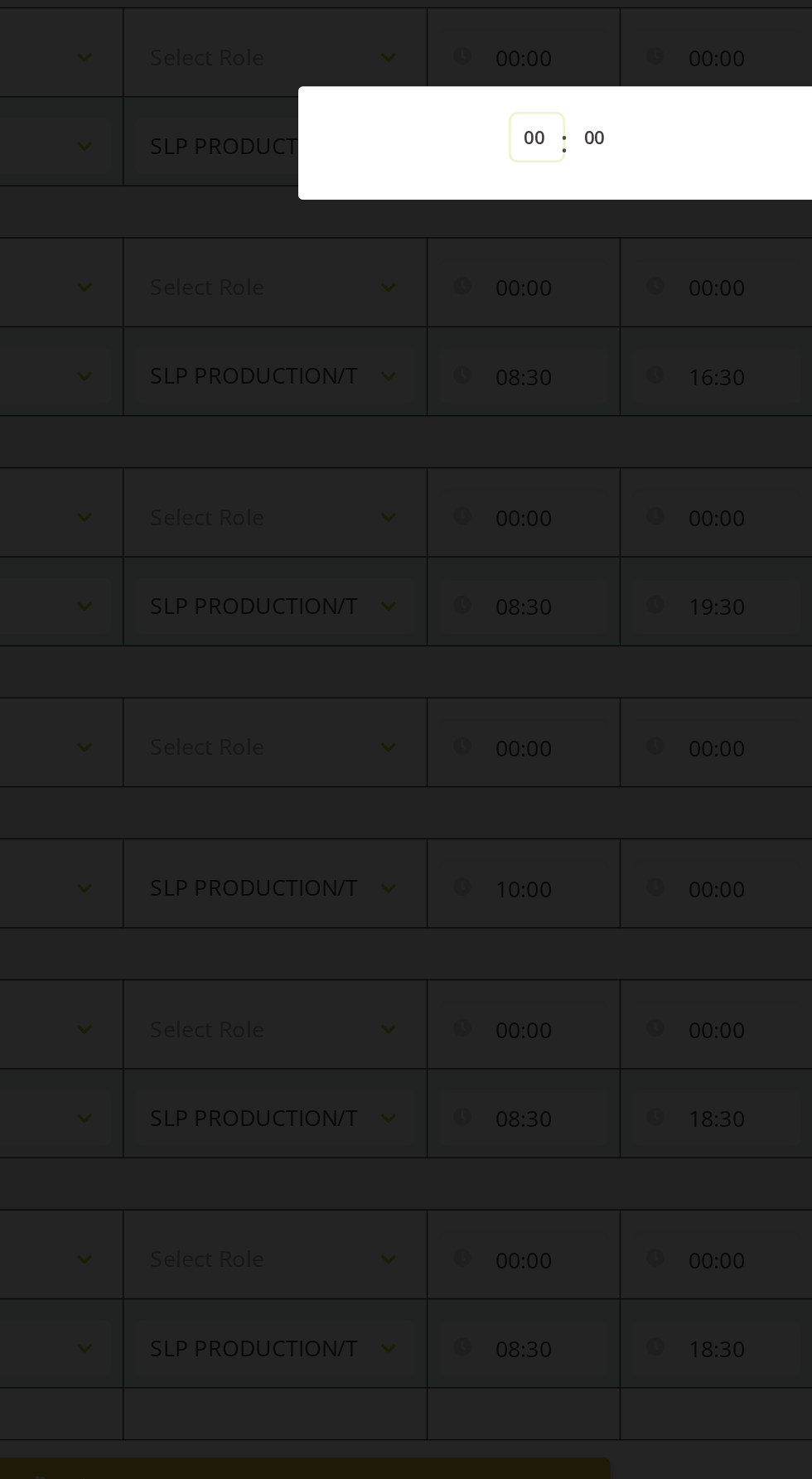
click at [393, 405] on select "00 01 02 03 04 05 06 07 08 09 10 11 12 13 14 15 16 17 18 19 20 21 22 23" at bounding box center [386, 389] width 38 height 33
select select "14"
click at [368, 399] on select "00 01 02 03 04 05 06 07 08 09 10 11 12 13 14 15 16 17 18 19 20 21 22 23" at bounding box center [386, 389] width 38 height 33
type input "14:00"
click at [405, 1071] on div at bounding box center [406, 740] width 812 height 1479
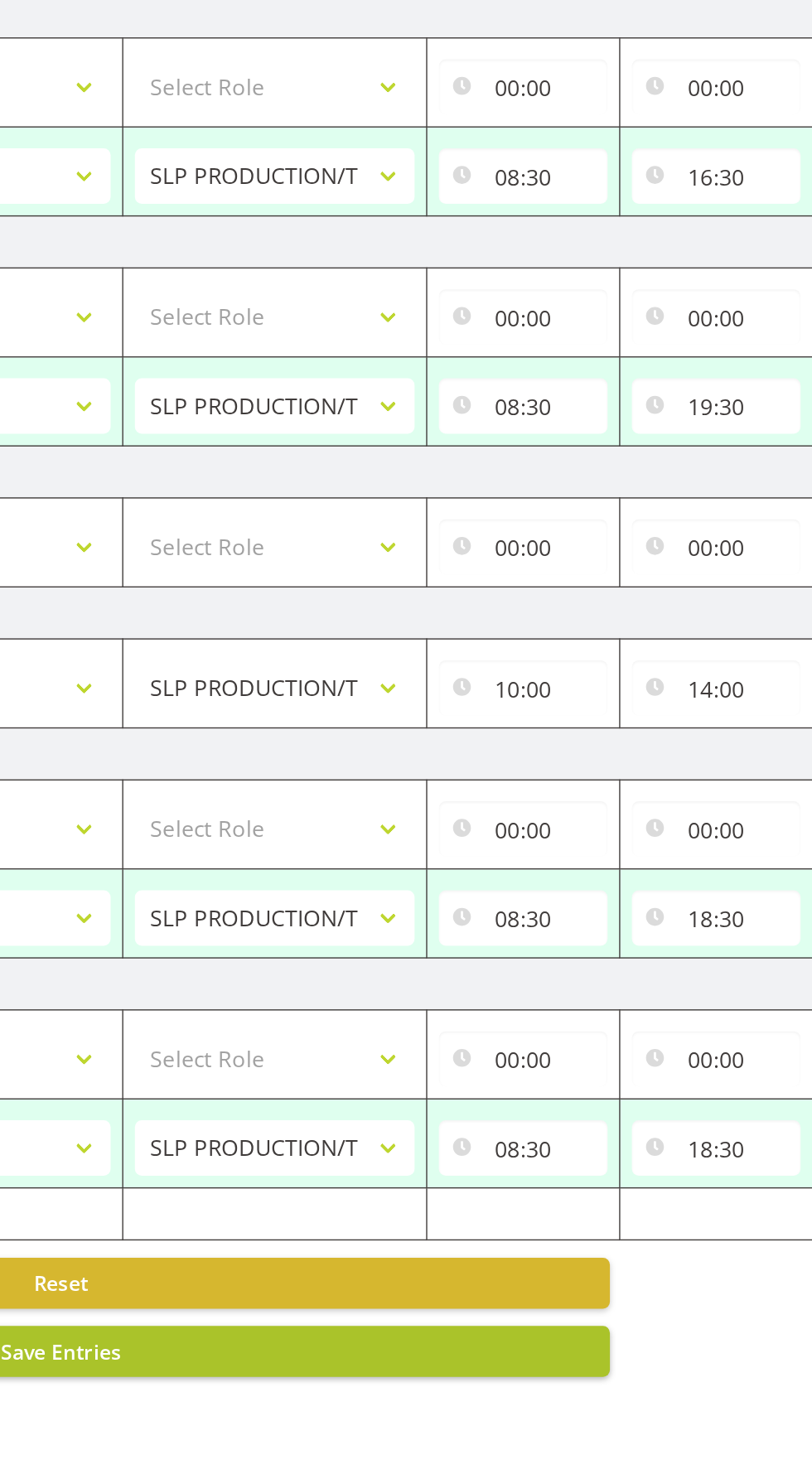
click at [262, 1402] on button "Save Entries" at bounding box center [45, 1402] width 787 height 37
